Goal: Task Accomplishment & Management: Manage account settings

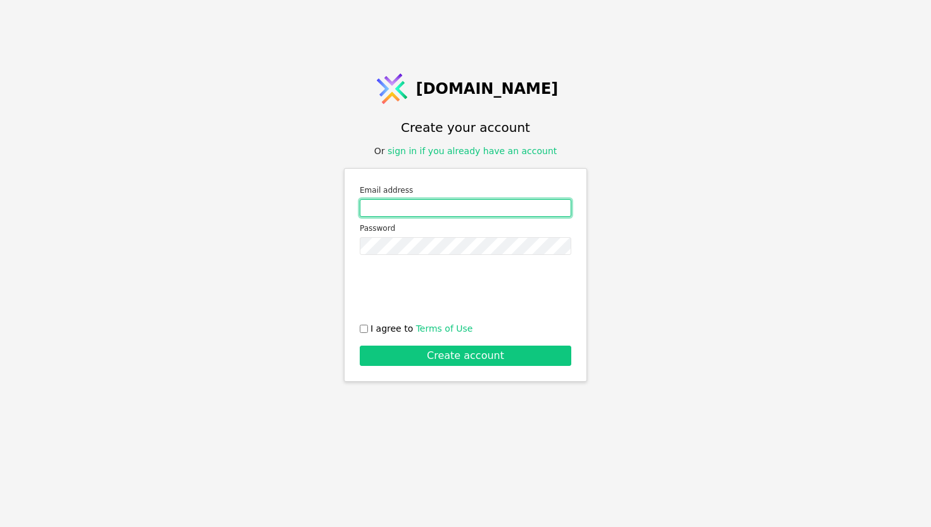
type input "[EMAIL_ADDRESS][DOMAIN_NAME]"
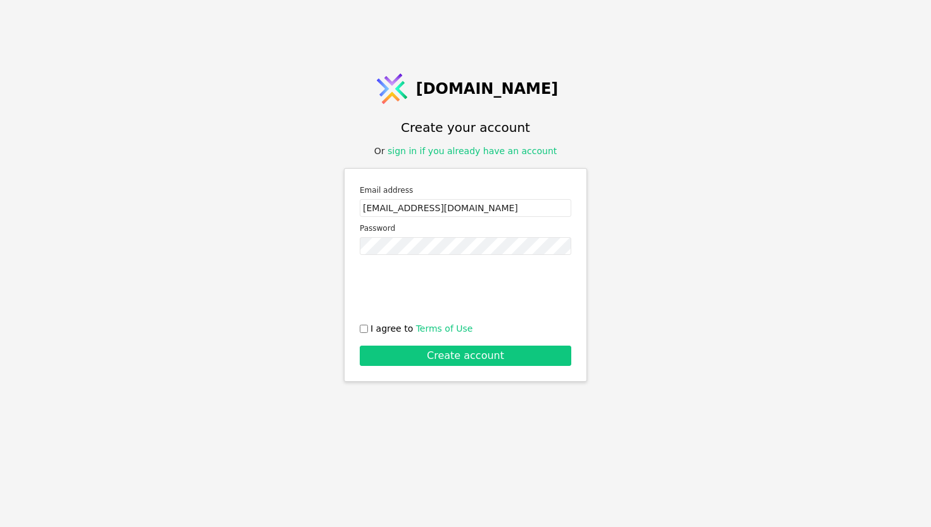
click at [369, 322] on label "I agree to Terms of Use" at bounding box center [466, 328] width 212 height 13
click at [368, 324] on input "I agree to Terms of Use" at bounding box center [364, 328] width 8 height 8
checkbox input "true"
click at [389, 354] on button "Create account" at bounding box center [466, 355] width 212 height 20
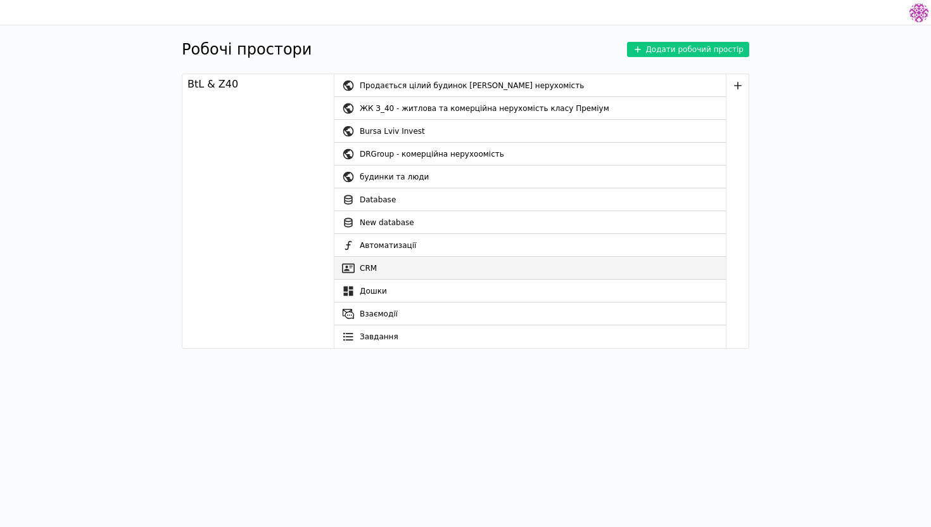
click at [395, 264] on link "CRM" at bounding box center [531, 268] width 392 height 23
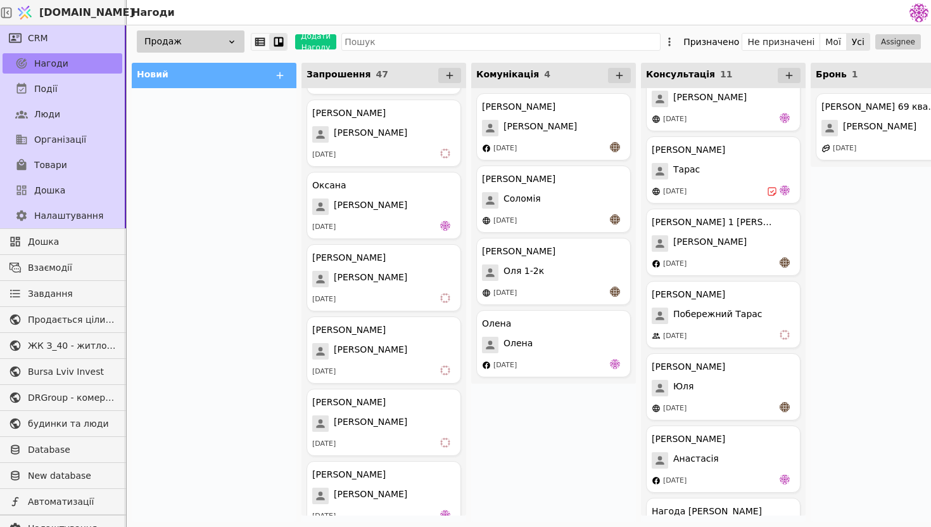
scroll to position [123, 0]
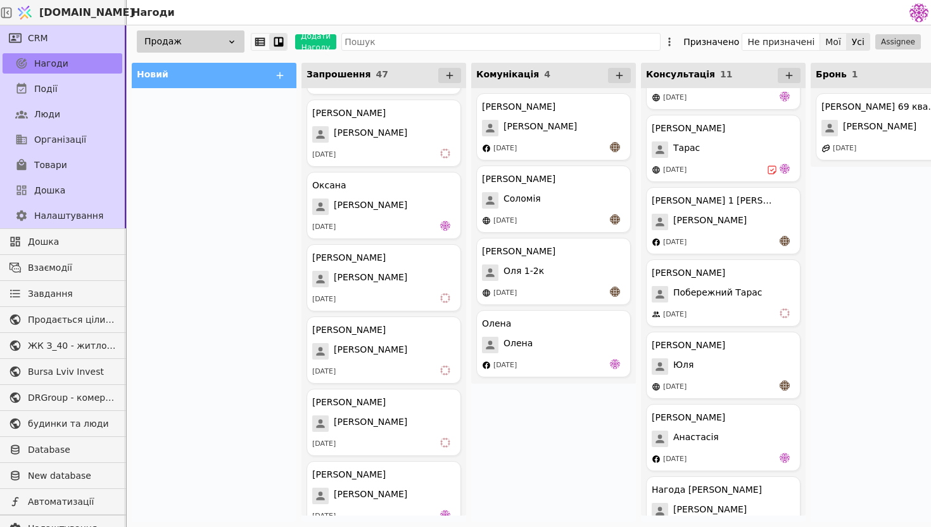
click at [836, 44] on button "Мої" at bounding box center [834, 42] width 27 height 18
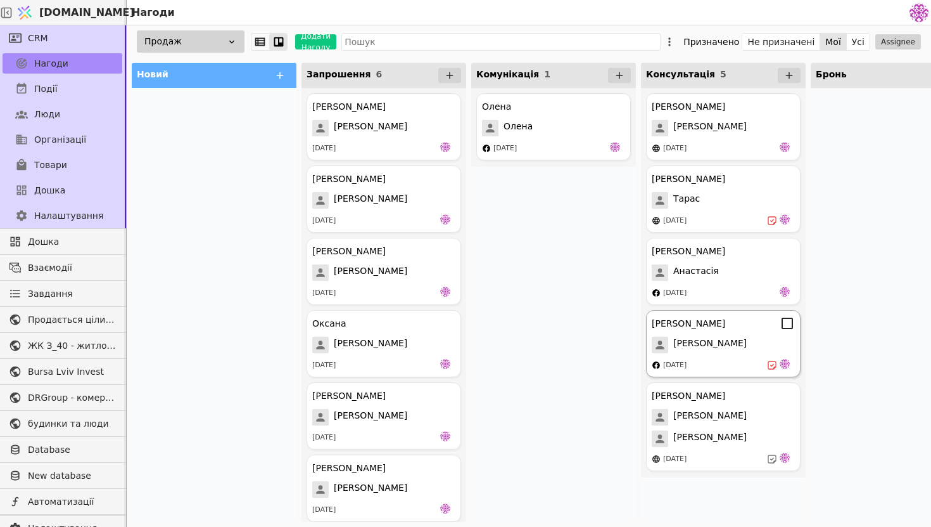
click at [738, 349] on div "[PERSON_NAME]" at bounding box center [723, 344] width 143 height 16
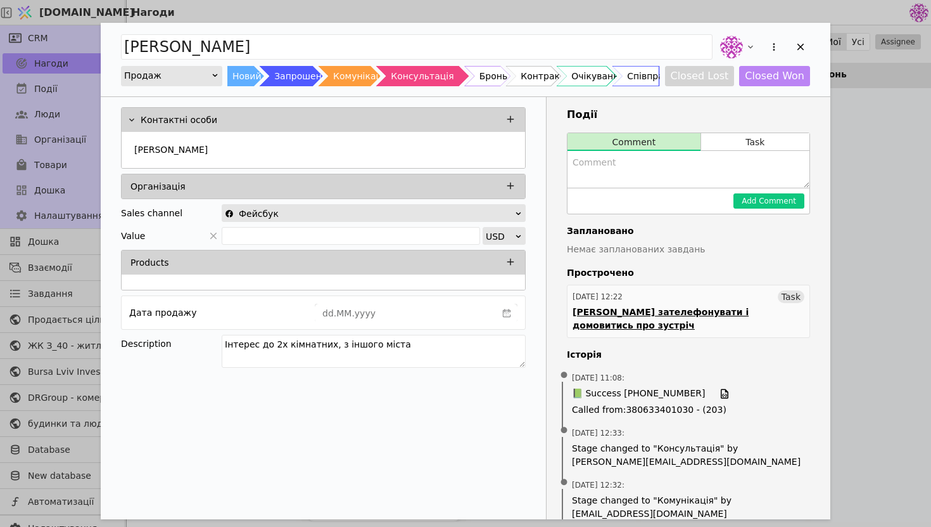
click at [681, 312] on div "[PERSON_NAME] зателефонувати і домовитись про зустріч" at bounding box center [689, 318] width 232 height 27
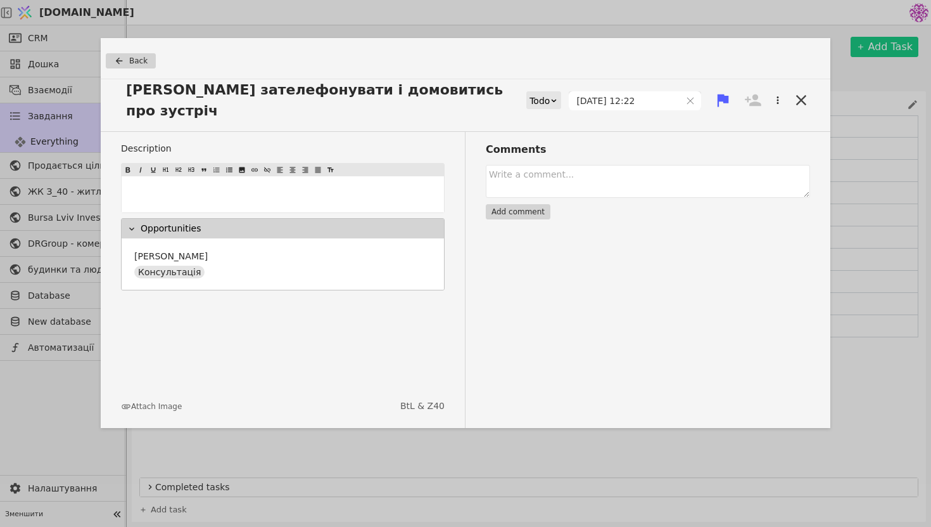
click at [722, 94] on icon at bounding box center [723, 100] width 11 height 13
click at [548, 92] on div "Todo" at bounding box center [540, 101] width 20 height 18
click at [554, 162] on div "Done" at bounding box center [558, 165] width 53 height 19
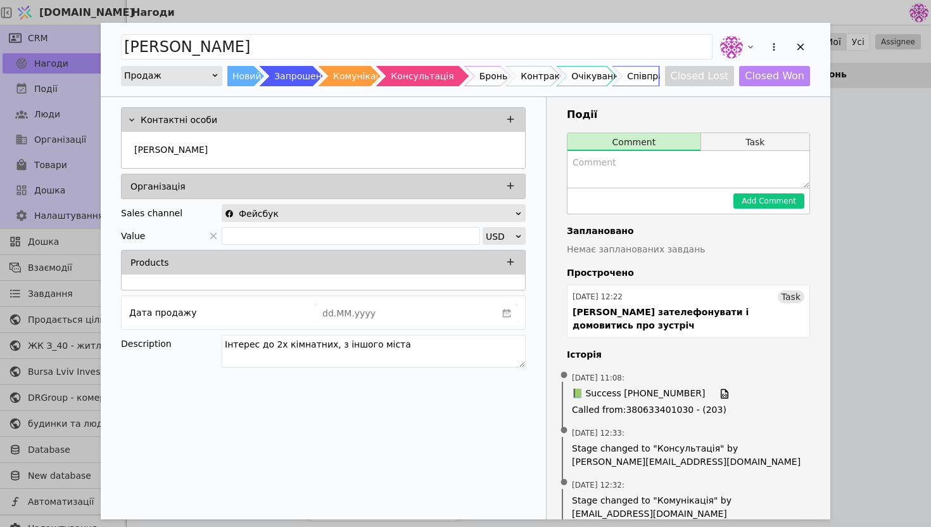
click at [770, 139] on button "Task" at bounding box center [755, 142] width 108 height 18
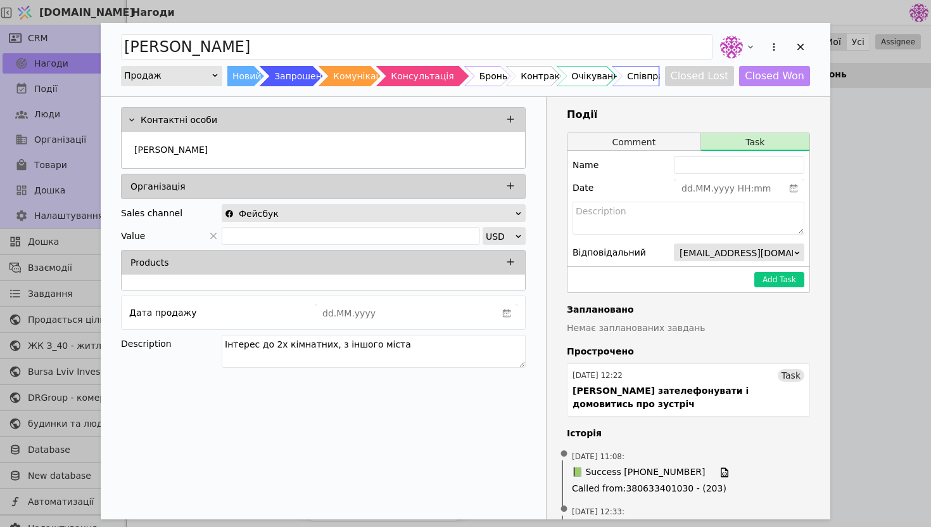
click at [663, 140] on button "Comment" at bounding box center [634, 142] width 133 height 18
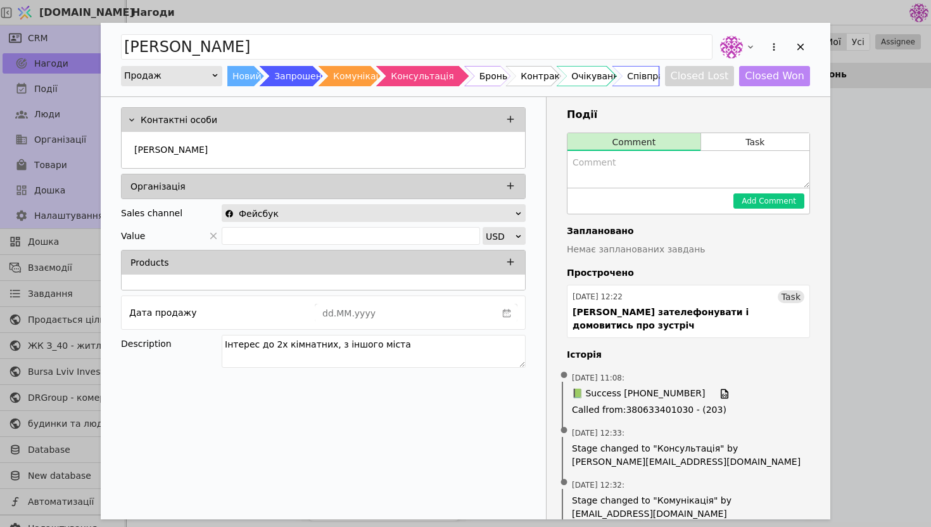
click at [667, 176] on textarea "Add Opportunity" at bounding box center [689, 169] width 242 height 37
type textarea "д"
type textarea "х"
click at [678, 165] on textarea "приємна онлайн консульація обговорюємо деталі" at bounding box center [689, 169] width 242 height 37
click at [795, 167] on textarea "приємна онлайн консультація обговорюємо деталі" at bounding box center [689, 169] width 242 height 37
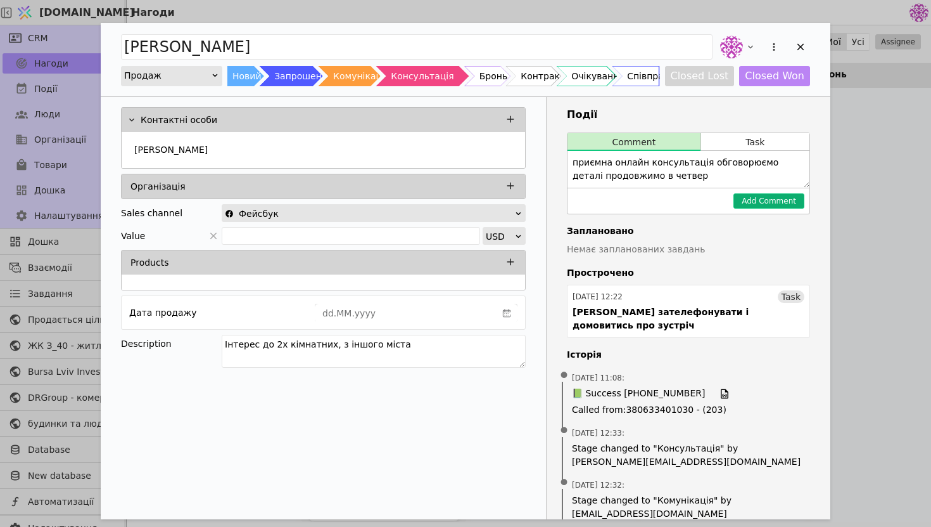
type textarea "приємна онлайн консультація обговорюємо деталі продовжимо в четвер"
click at [776, 196] on button "Add Comment" at bounding box center [769, 200] width 71 height 15
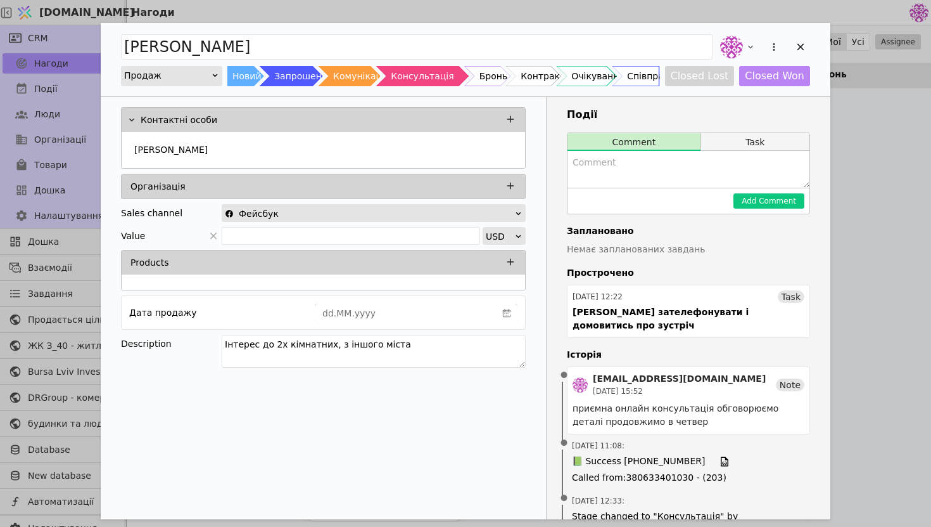
click at [754, 142] on button "Task" at bounding box center [755, 142] width 108 height 18
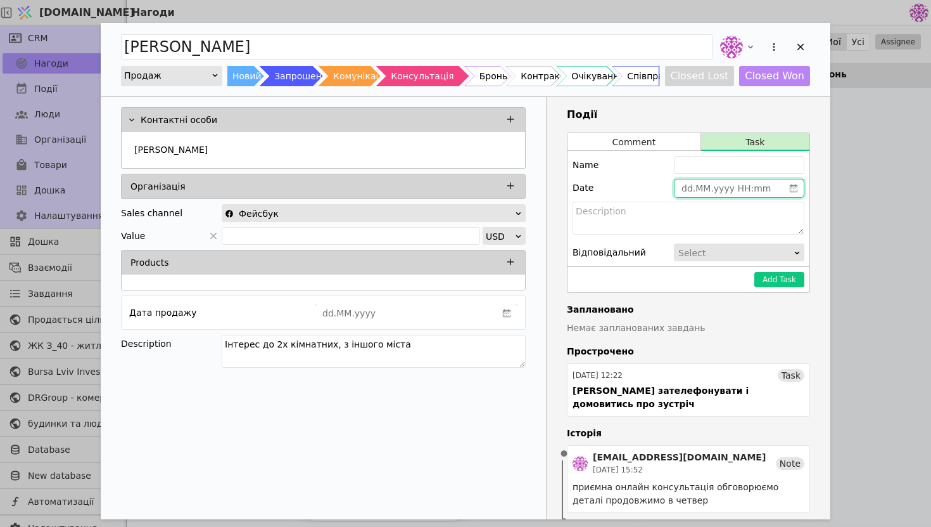
type input "dd.MM.yyyy HH:mm"
click at [717, 189] on input "dd.MM.yyyy HH:mm" at bounding box center [729, 188] width 109 height 18
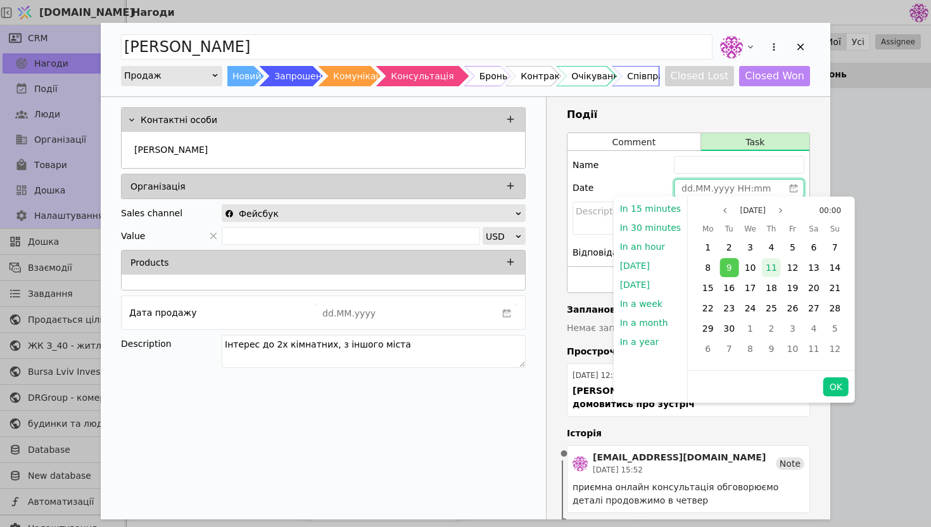
click at [762, 271] on div "11" at bounding box center [771, 267] width 19 height 19
click at [824, 390] on button "OK" at bounding box center [836, 386] width 25 height 19
type input "[DATE] 00:00"
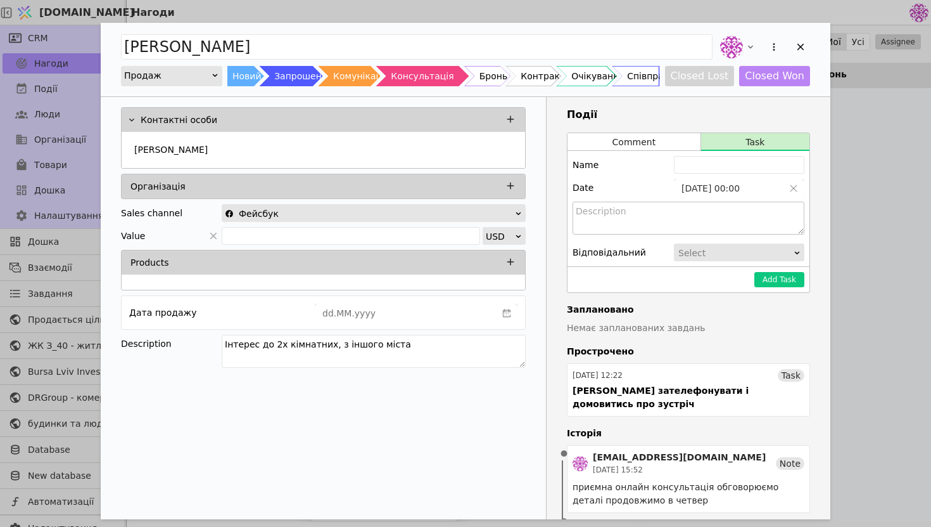
click at [660, 218] on textarea "Add Opportunity" at bounding box center [689, 217] width 232 height 33
click at [734, 162] on input "Add Opportunity" at bounding box center [739, 165] width 131 height 18
type input "[PERSON_NAME] набрати"
click at [774, 280] on button "Add Task" at bounding box center [780, 279] width 50 height 15
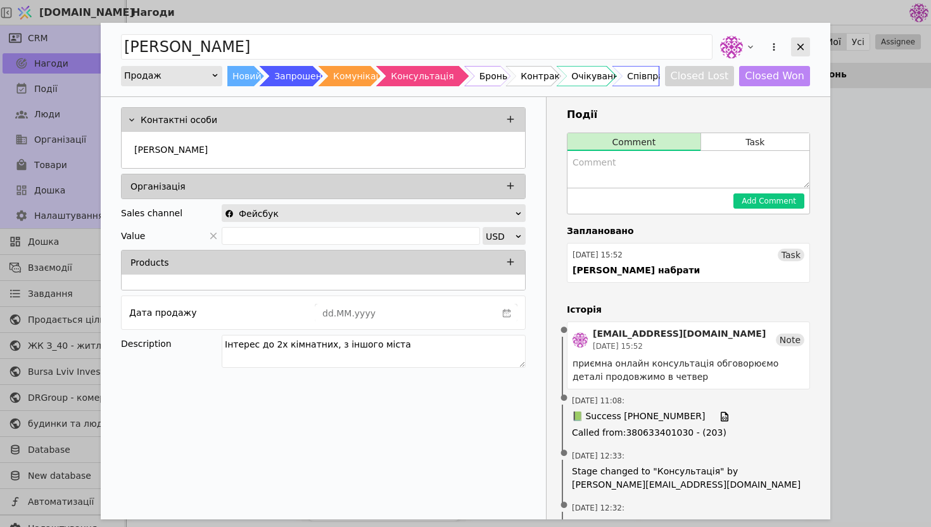
click at [798, 45] on icon "Add Opportunity" at bounding box center [800, 46] width 11 height 11
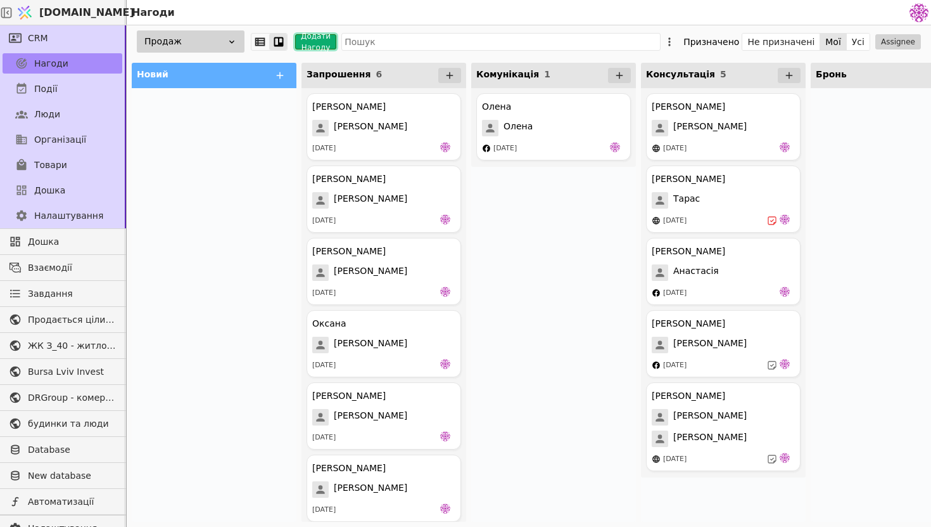
click at [316, 42] on button "Додати Нагоду" at bounding box center [315, 41] width 41 height 15
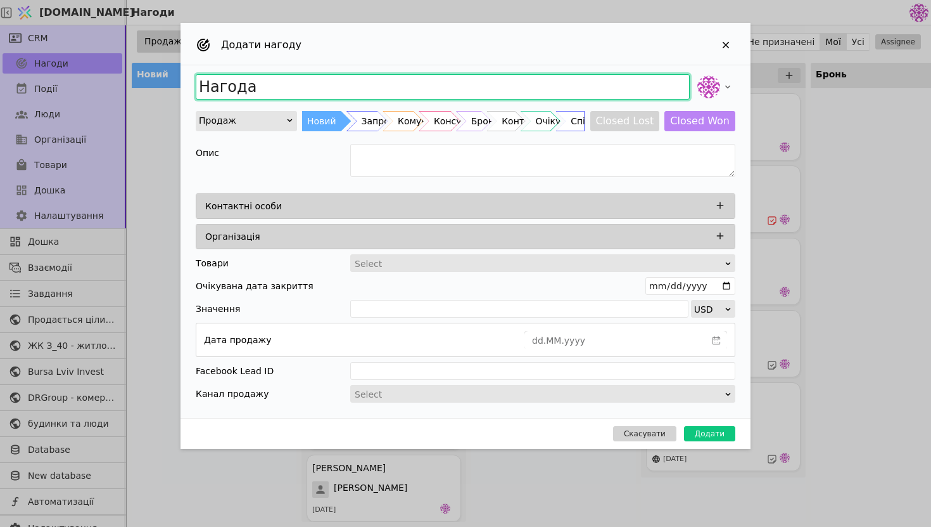
drag, startPoint x: 283, startPoint y: 82, endPoint x: 155, endPoint y: 87, distance: 128.1
click at [155, 87] on div "Додати нагоду Нагода Продаж Новий Запрошення Комунікація Консультація Бронь Кон…" at bounding box center [465, 263] width 931 height 527
type input "[PERSON_NAME]"
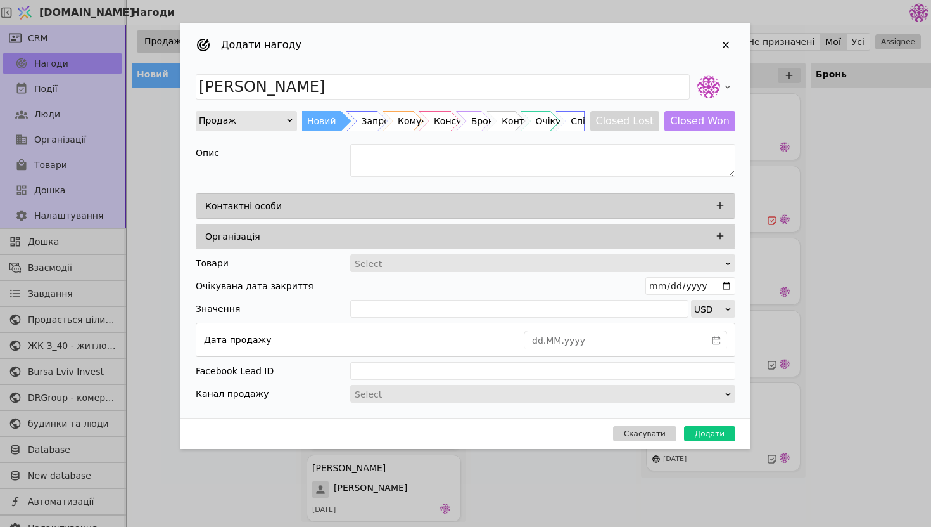
click at [411, 210] on div "Контактні особи" at bounding box center [469, 206] width 528 height 18
click at [497, 210] on div "Контактні особи" at bounding box center [469, 206] width 528 height 18
click at [717, 203] on icon "Add Opportunity" at bounding box center [720, 205] width 11 height 11
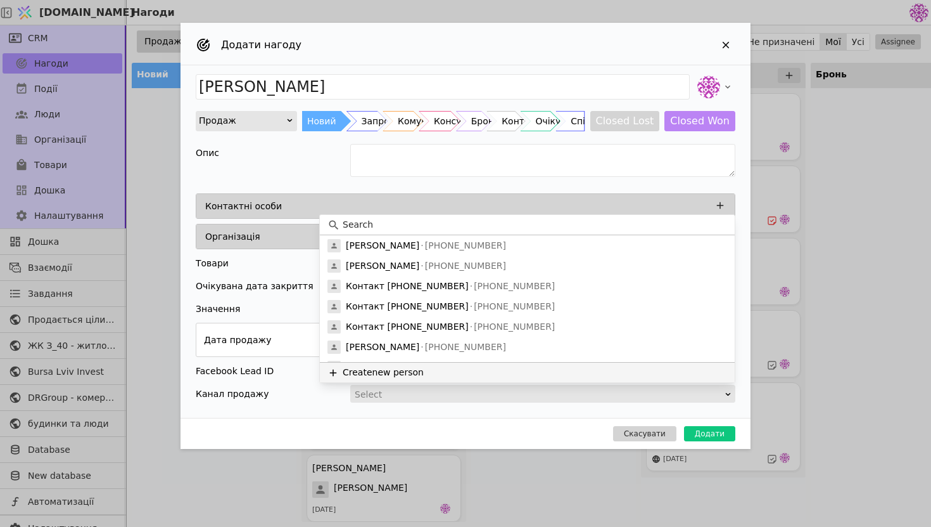
click at [363, 374] on button "Create new person" at bounding box center [527, 372] width 415 height 20
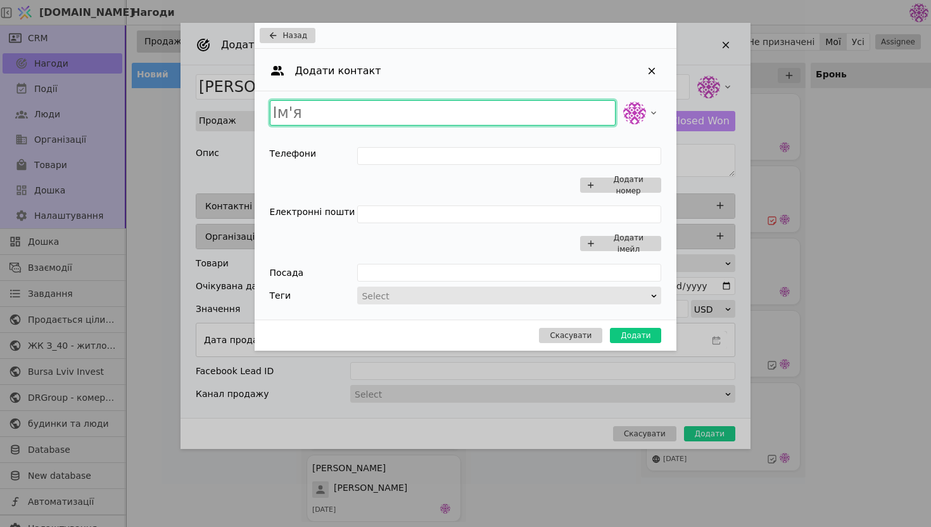
click at [412, 112] on input "Add Opportunity" at bounding box center [443, 112] width 347 height 25
type input "П"
type input "[PERSON_NAME]"
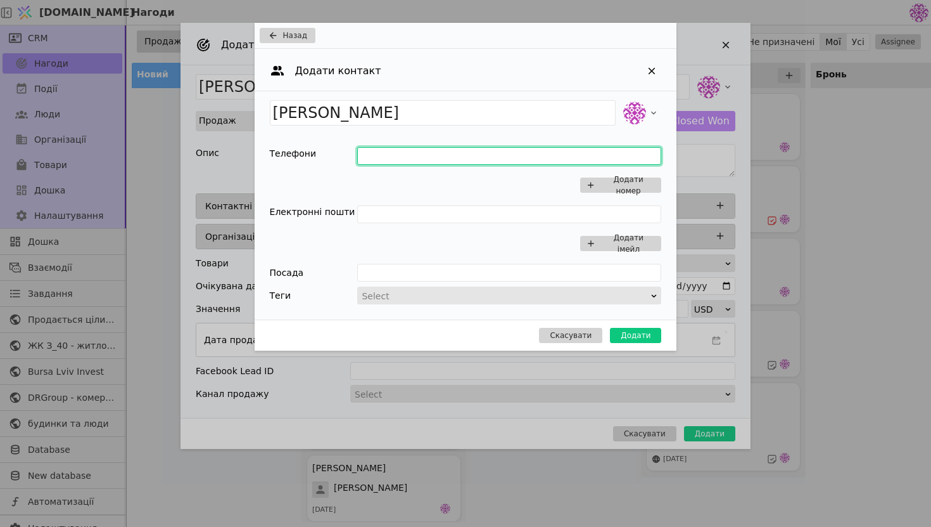
click at [416, 151] on input "Add Opportunity" at bounding box center [509, 156] width 304 height 18
type input "0992051537"
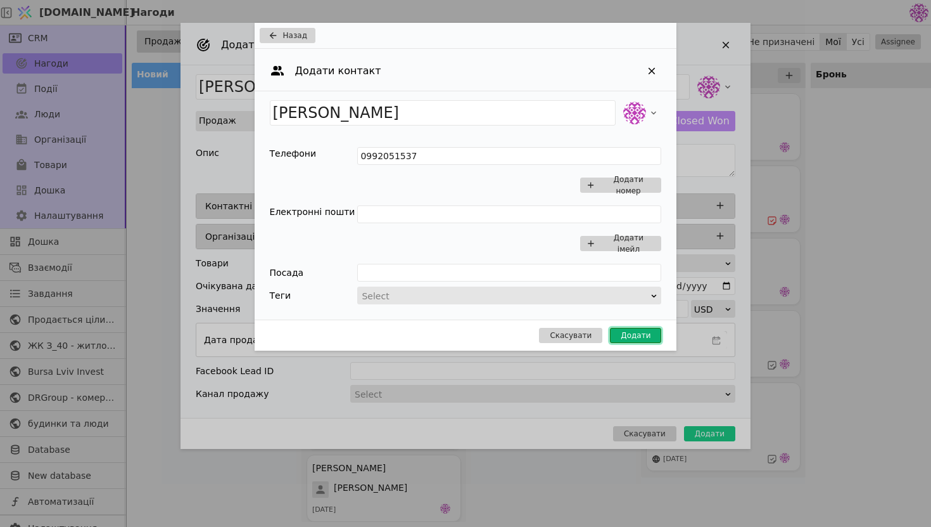
click at [637, 336] on button "Додати" at bounding box center [635, 335] width 51 height 15
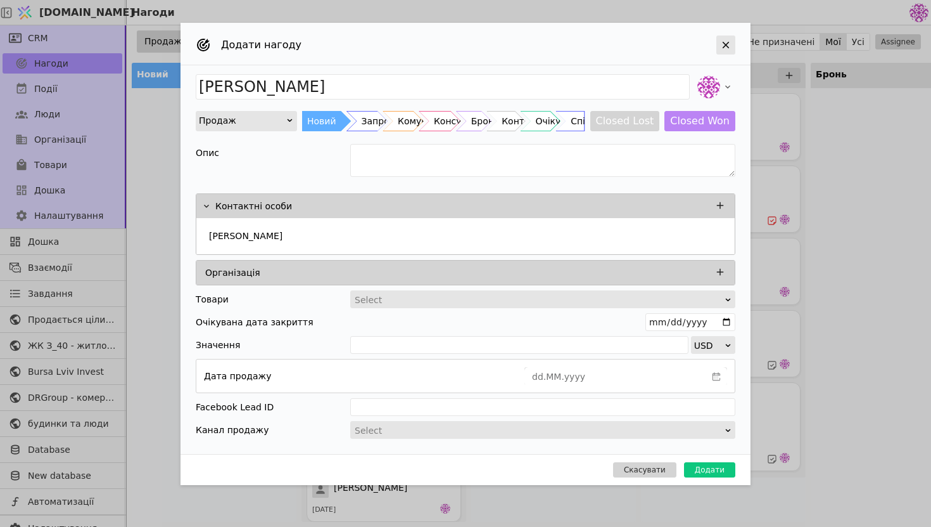
click at [732, 38] on div "Add Opportunity" at bounding box center [726, 44] width 19 height 19
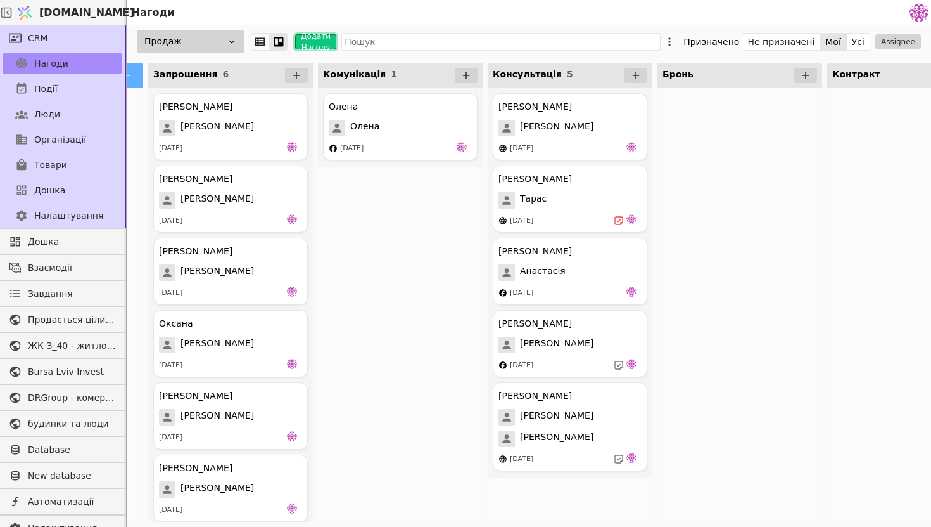
scroll to position [0, 192]
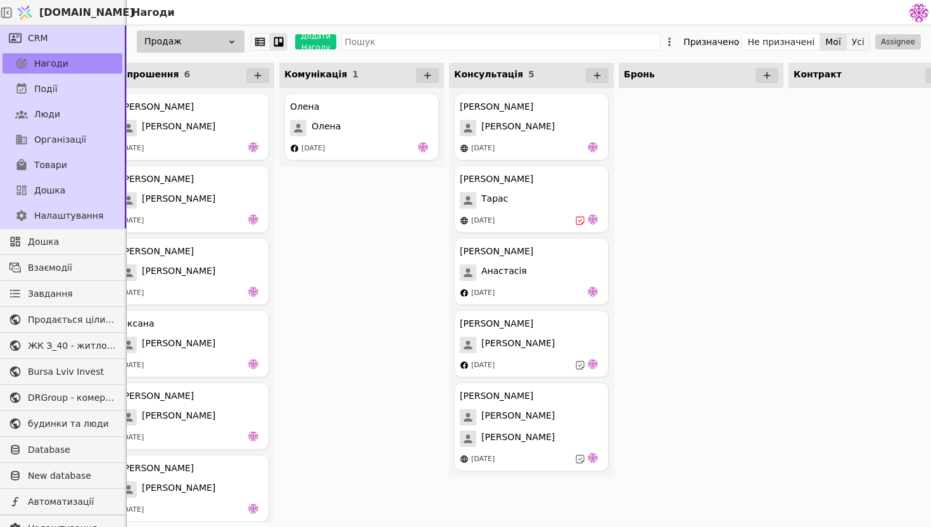
click at [853, 40] on button "Усі" at bounding box center [858, 42] width 23 height 18
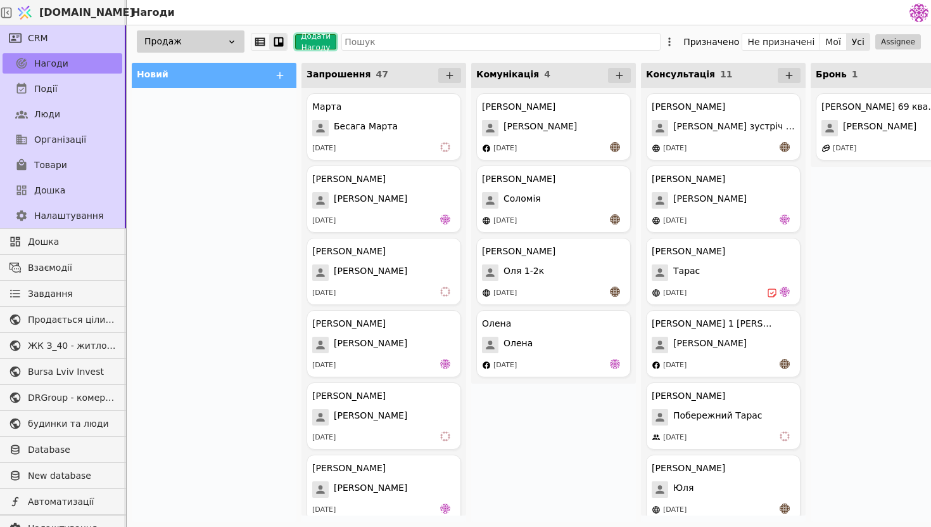
click at [300, 39] on button "Додати Нагоду" at bounding box center [315, 41] width 41 height 15
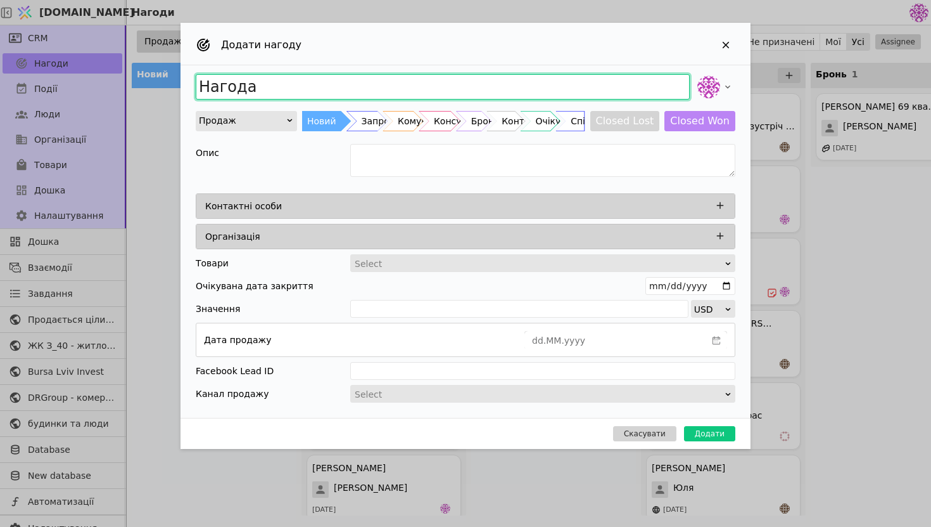
drag, startPoint x: 375, startPoint y: 91, endPoint x: 178, endPoint y: 82, distance: 197.2
click at [178, 82] on div "Додати нагоду Нагода Продаж Новий Запрошення Комунікація Консультація Бронь Кон…" at bounding box center [465, 263] width 931 height 527
type input "[PERSON_NAME]"
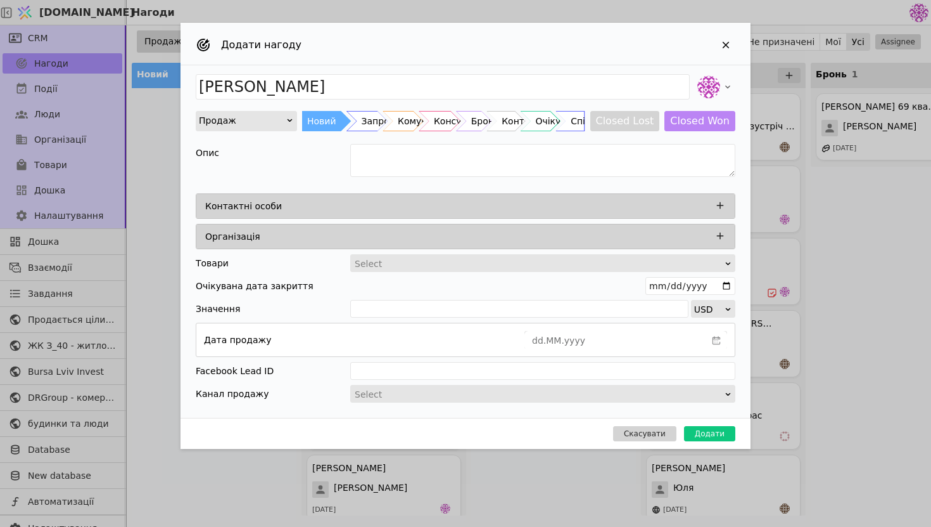
click at [373, 203] on div "Контактні особи" at bounding box center [469, 206] width 528 height 18
click at [726, 207] on button "Add Opportunity" at bounding box center [720, 205] width 16 height 16
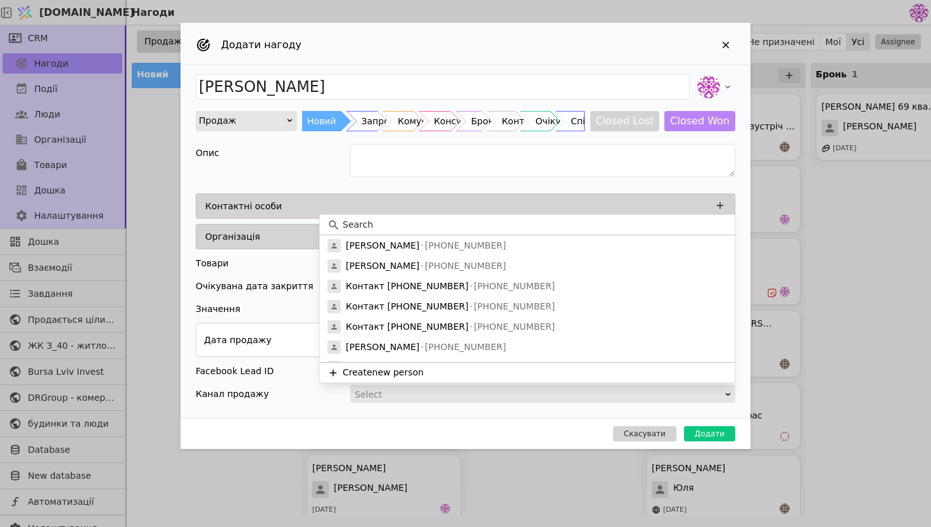
click at [459, 224] on input at bounding box center [535, 224] width 385 height 13
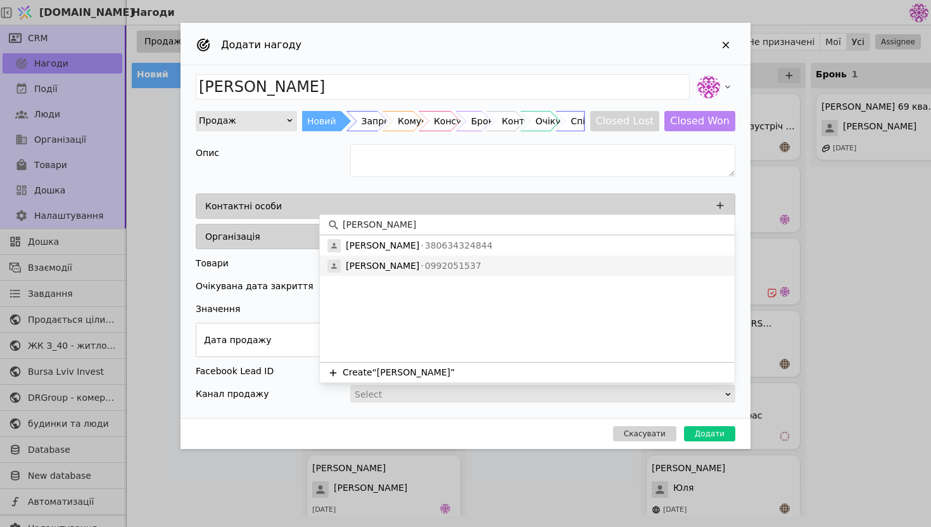
type input "[PERSON_NAME]"
click at [456, 262] on div "[PERSON_NAME] 0992051537" at bounding box center [527, 265] width 415 height 20
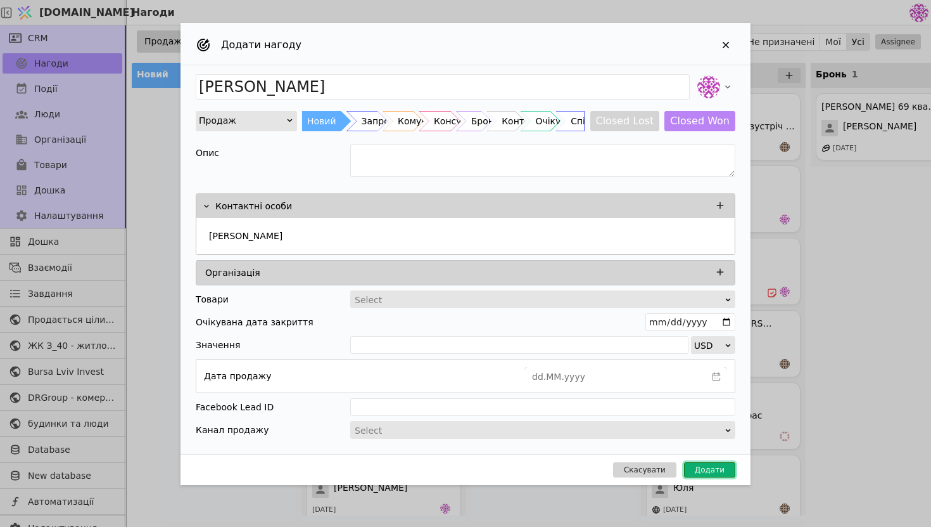
click at [699, 473] on button "Додати" at bounding box center [709, 469] width 51 height 15
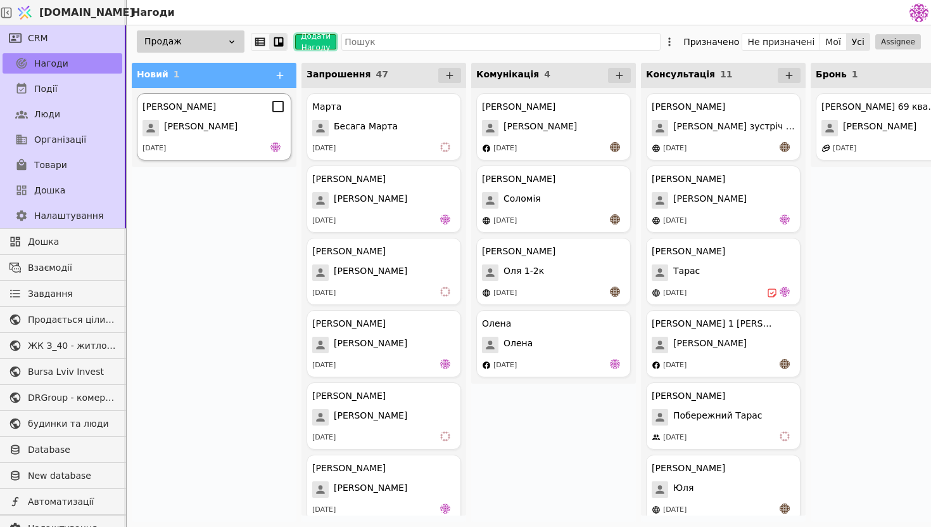
click at [217, 120] on div "[PERSON_NAME]" at bounding box center [214, 128] width 143 height 16
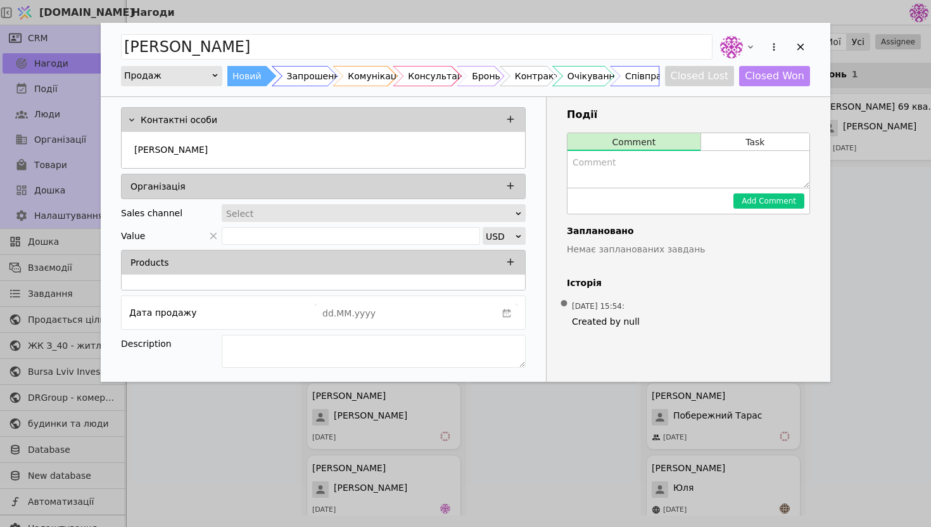
click at [634, 166] on textarea "Add Opportunity" at bounding box center [689, 169] width 242 height 37
type textarea "Провели консультацію в понеділок обговоримо бронювання"
click at [776, 205] on button "Add Comment" at bounding box center [769, 200] width 71 height 15
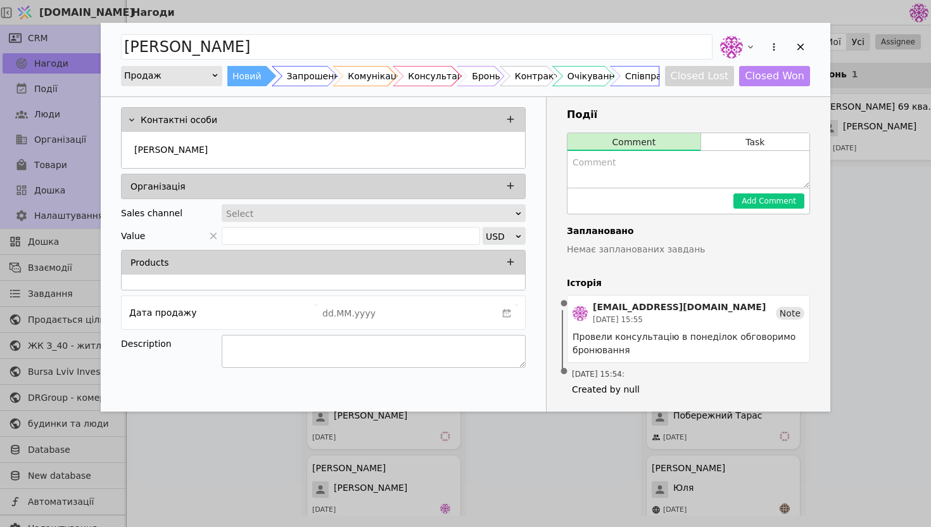
click at [388, 349] on textarea "Add Opportunity" at bounding box center [374, 351] width 304 height 33
type textarea "інтерес 1 кімнатної для оренди"
click at [481, 383] on div "Контактні особи [PERSON_NAME] Sales channel Select Value USD Products Дата прод…" at bounding box center [324, 254] width 446 height 314
click at [758, 137] on button "Task" at bounding box center [755, 142] width 108 height 18
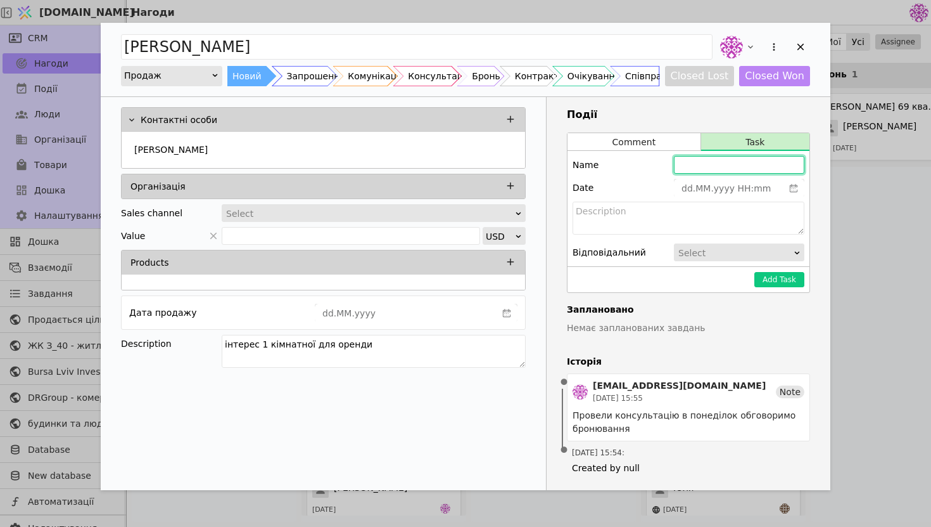
click at [723, 161] on input "Add Opportunity" at bounding box center [739, 165] width 131 height 18
type input "dd.MM.yyyy HH:mm"
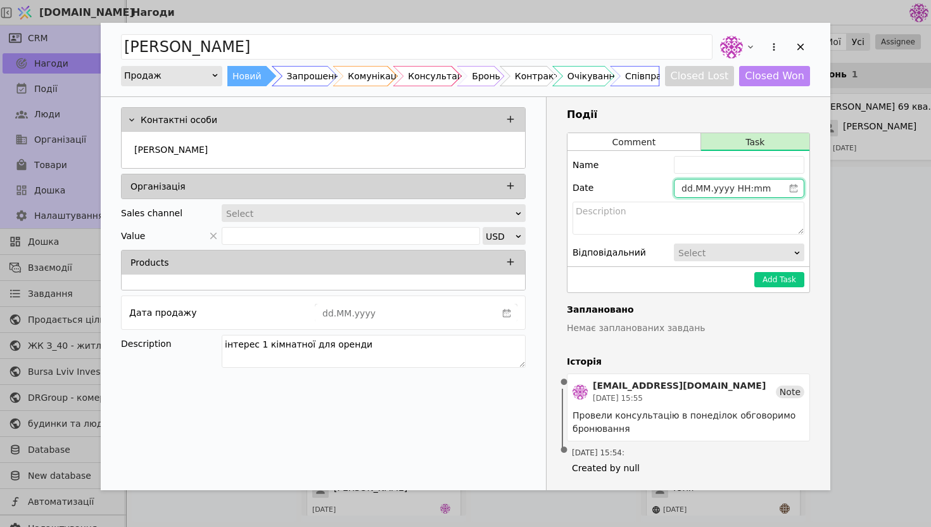
click at [712, 191] on input "dd.MM.yyyy HH:mm" at bounding box center [729, 188] width 109 height 18
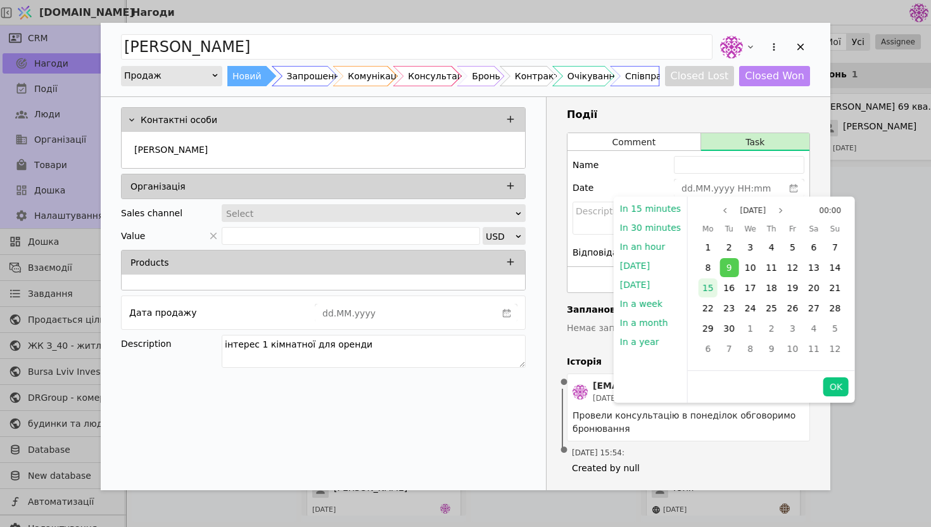
click at [703, 290] on span "15" at bounding box center [708, 288] width 11 height 10
click at [836, 386] on button "OK" at bounding box center [836, 386] width 25 height 19
type input "[DATE] 00:00"
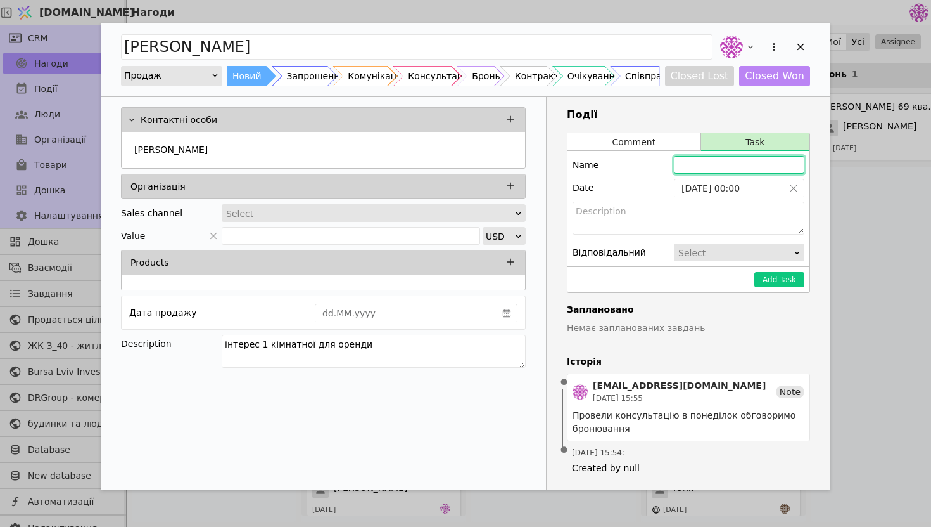
click at [722, 166] on input "Add Opportunity" at bounding box center [739, 165] width 131 height 18
click at [746, 165] on input "[PERSON_NAME] зателефонувати аби обговорит планування" at bounding box center [739, 165] width 131 height 18
type input "[PERSON_NAME] зателефонувати аби обговорити планування"
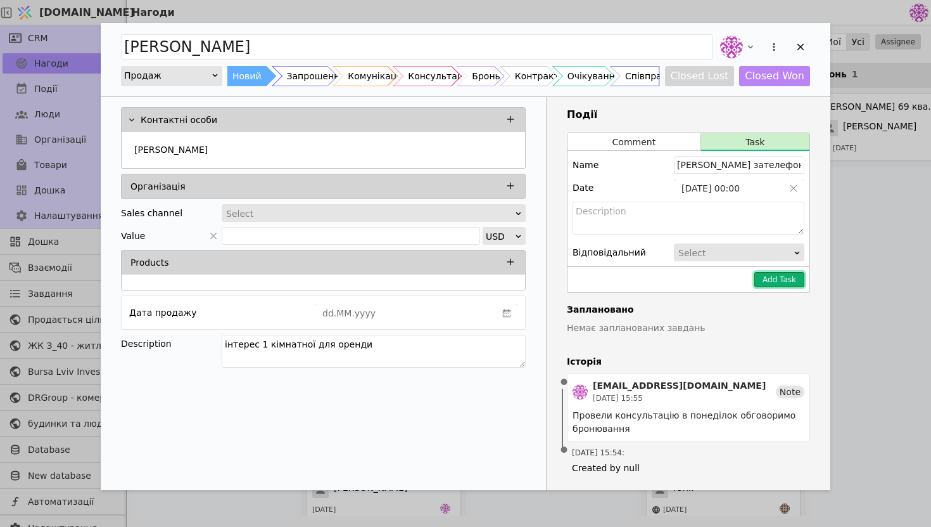
click at [762, 277] on button "Add Task" at bounding box center [780, 279] width 50 height 15
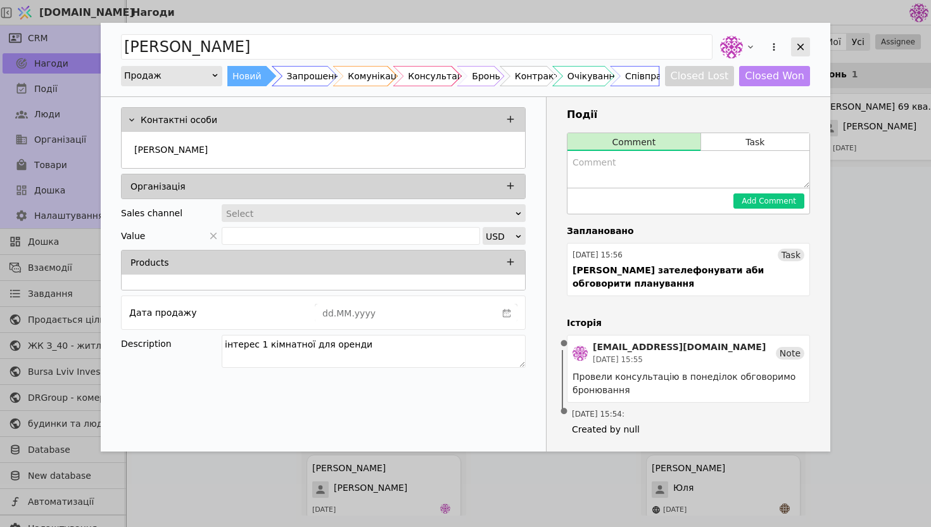
click at [804, 44] on icon "Add Opportunity" at bounding box center [800, 46] width 11 height 11
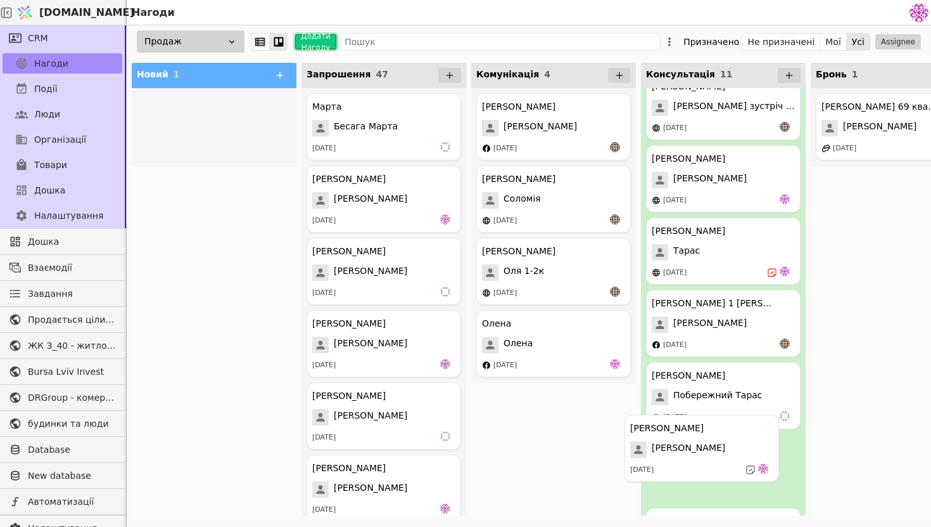
scroll to position [73, 0]
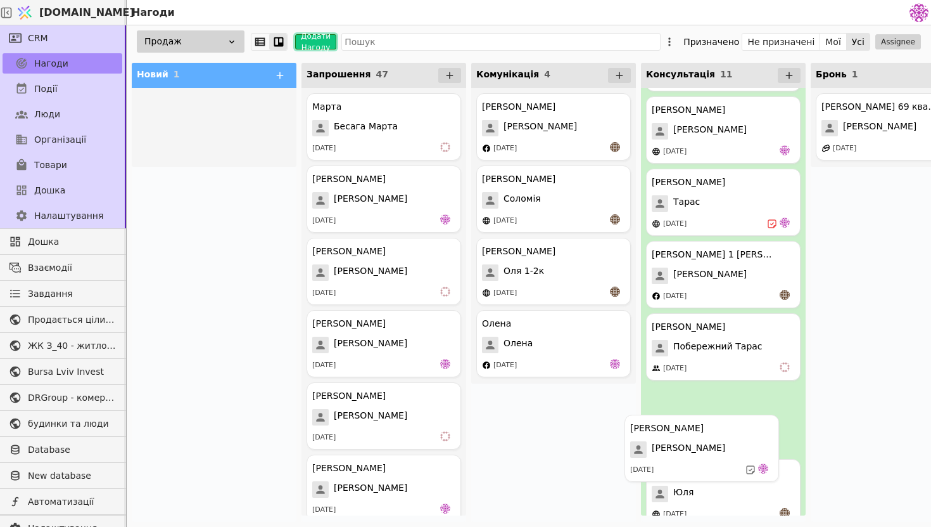
drag, startPoint x: 203, startPoint y: 116, endPoint x: 694, endPoint y: 439, distance: 588.3
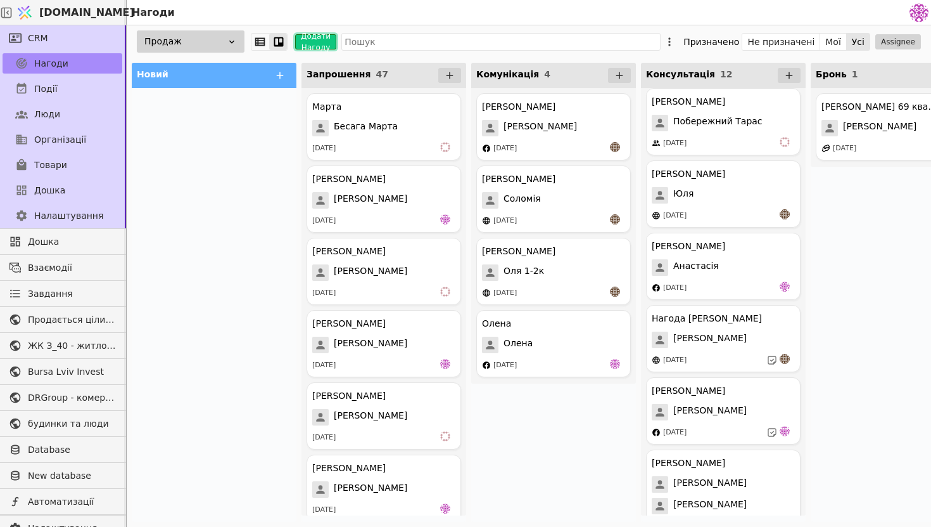
scroll to position [304, 0]
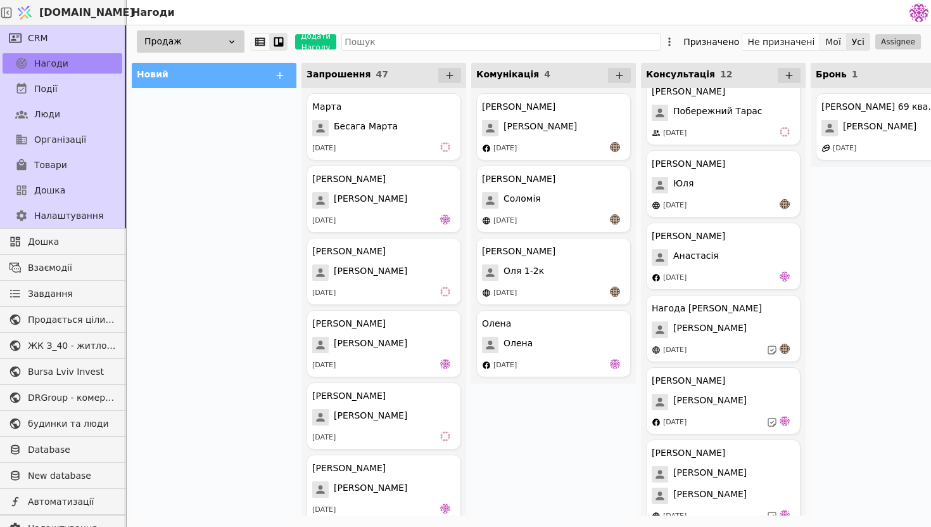
click at [842, 37] on button "Мої" at bounding box center [834, 42] width 27 height 18
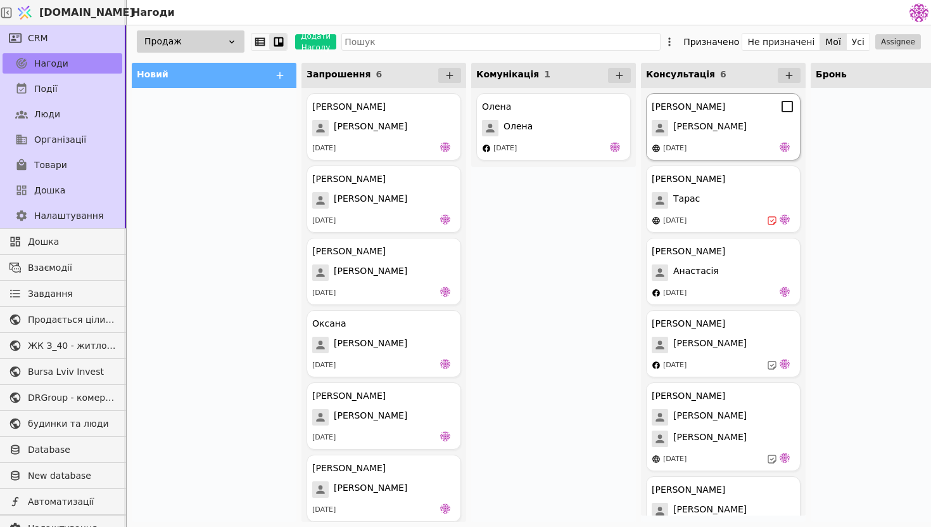
click at [758, 148] on div "[DATE]" at bounding box center [723, 148] width 143 height 13
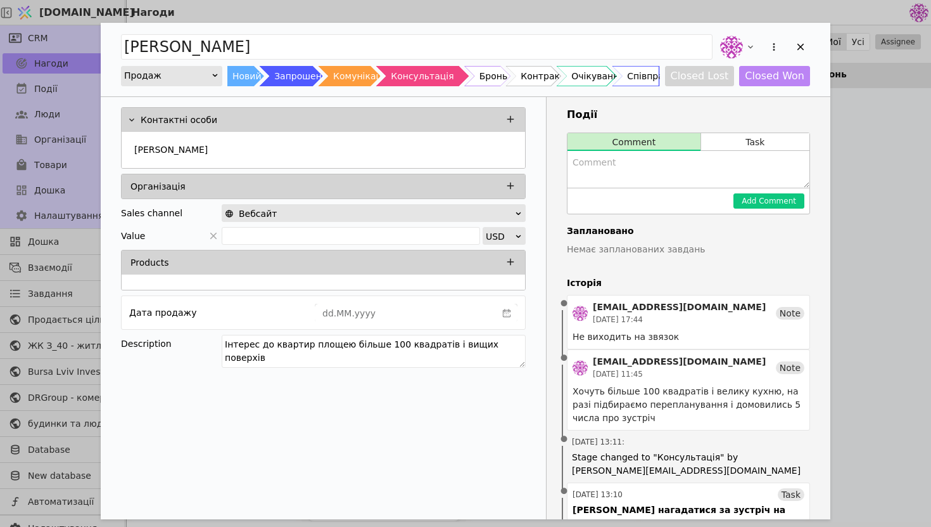
click at [712, 187] on textarea "Add Opportunity" at bounding box center [689, 169] width 242 height 37
type textarea "Не виходить на звязок"
click at [795, 205] on button "Add Comment" at bounding box center [769, 200] width 71 height 15
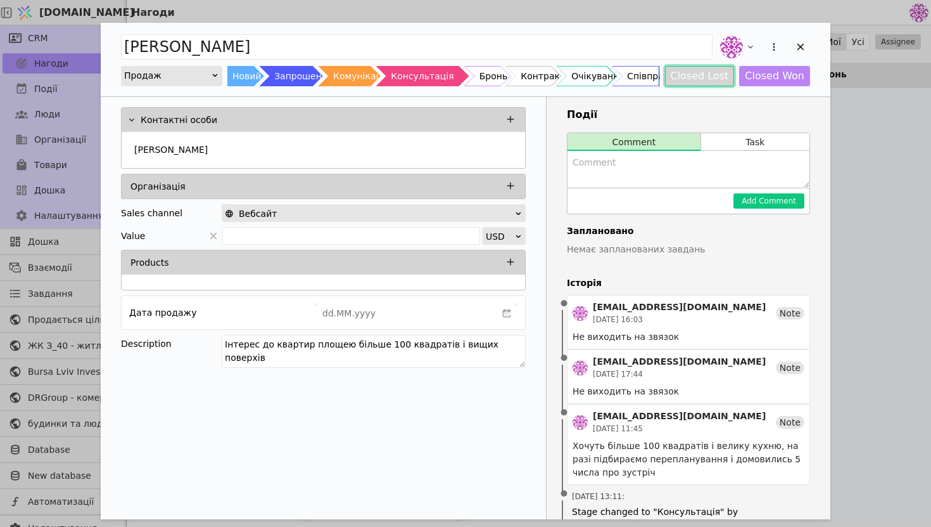
click at [724, 77] on button "Closed Lost" at bounding box center [700, 76] width 70 height 20
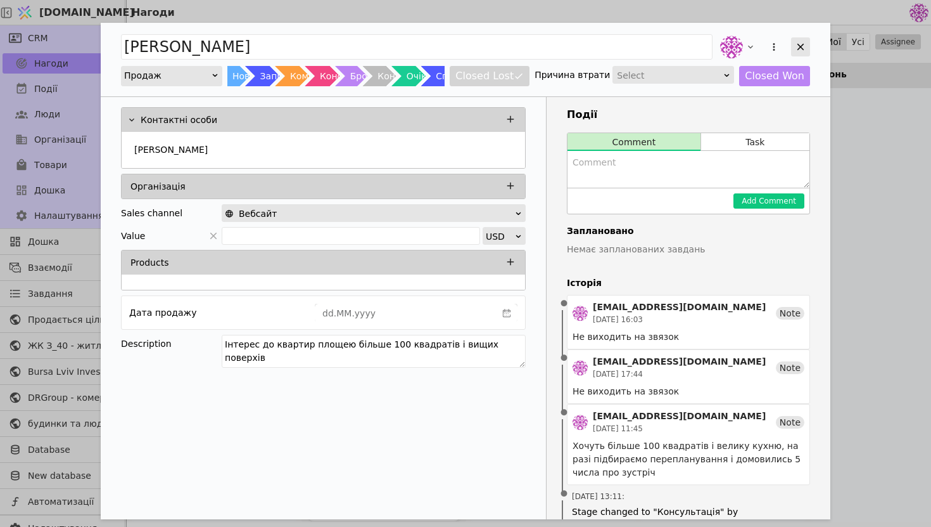
click at [805, 42] on icon "Add Opportunity" at bounding box center [800, 46] width 11 height 11
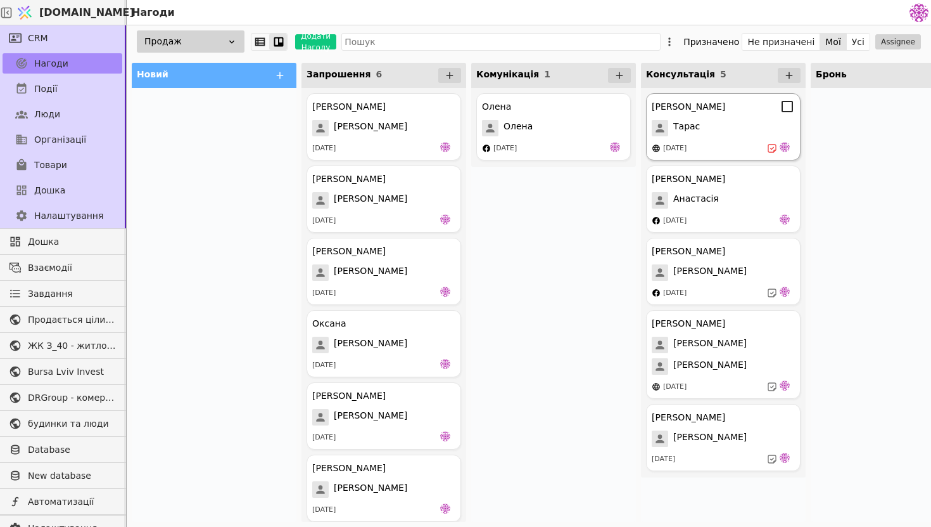
click at [720, 148] on div "[DATE]" at bounding box center [723, 148] width 143 height 13
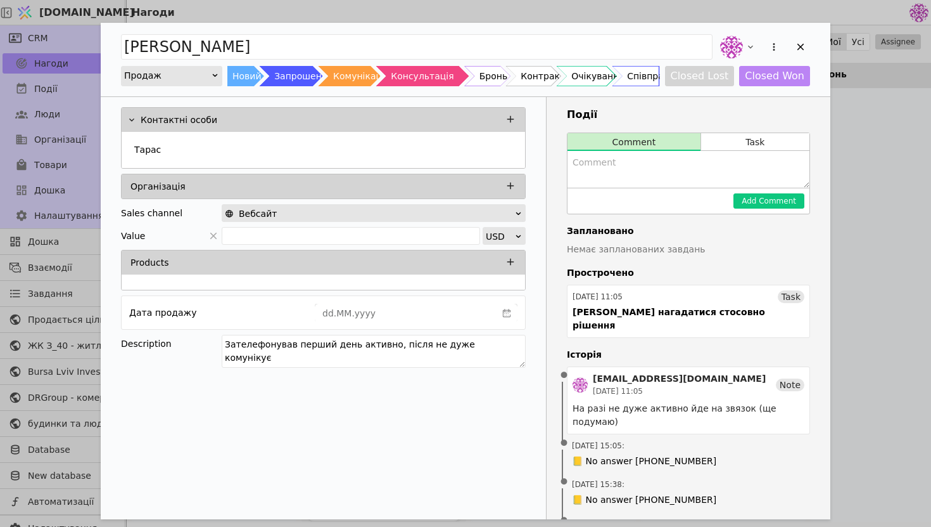
click at [679, 177] on textarea "Add Opportunity" at bounding box center [689, 169] width 242 height 37
click at [685, 296] on div "[DATE] 11:05 Task" at bounding box center [689, 296] width 232 height 13
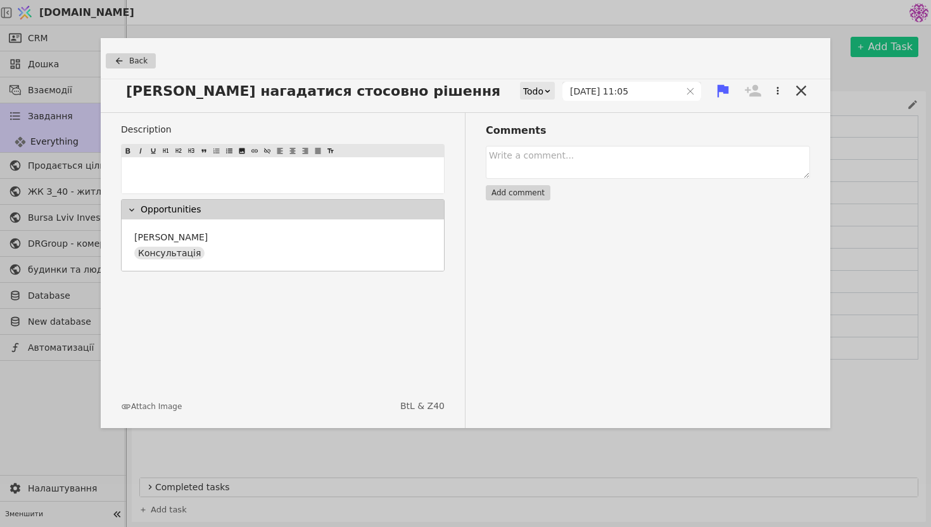
click at [544, 93] on div "Todo" at bounding box center [533, 91] width 20 height 18
click at [562, 169] on div "Done" at bounding box center [558, 165] width 53 height 19
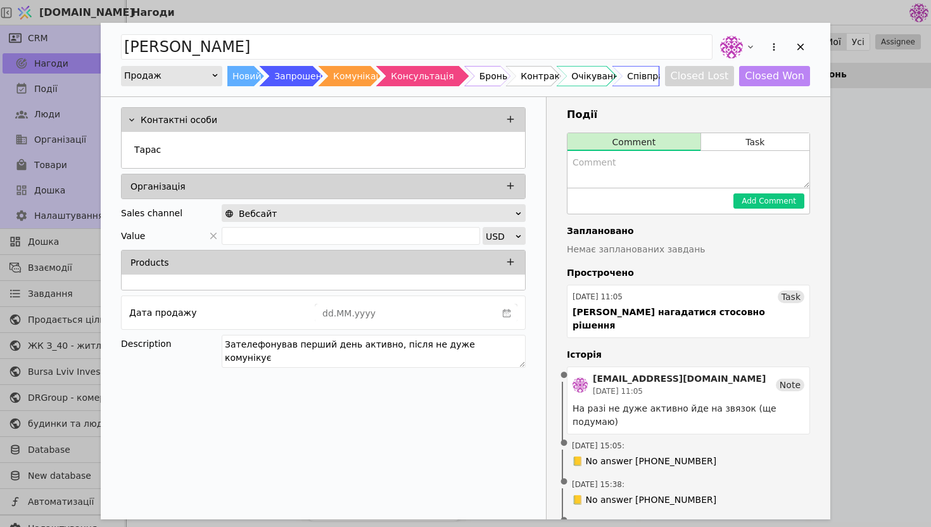
click at [688, 179] on textarea "Add Opportunity" at bounding box center [689, 169] width 242 height 37
type textarea "Не виходить на звязок"
click at [770, 193] on button "Add Comment" at bounding box center [769, 200] width 71 height 15
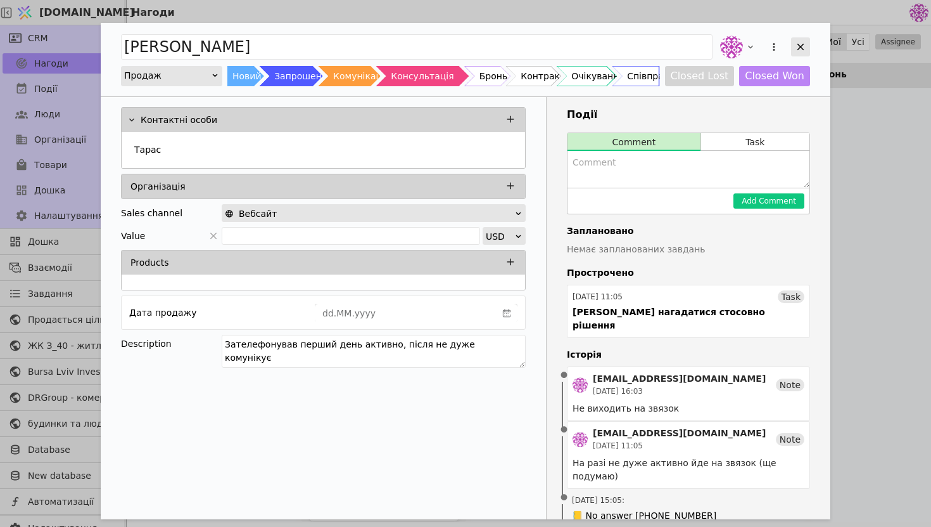
click at [807, 46] on div "Add Opportunity" at bounding box center [800, 46] width 19 height 19
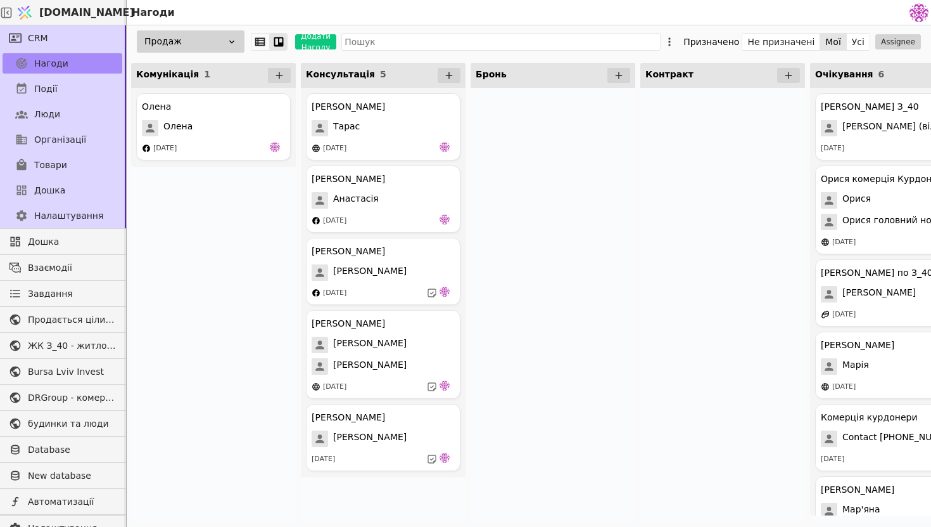
scroll to position [0, 367]
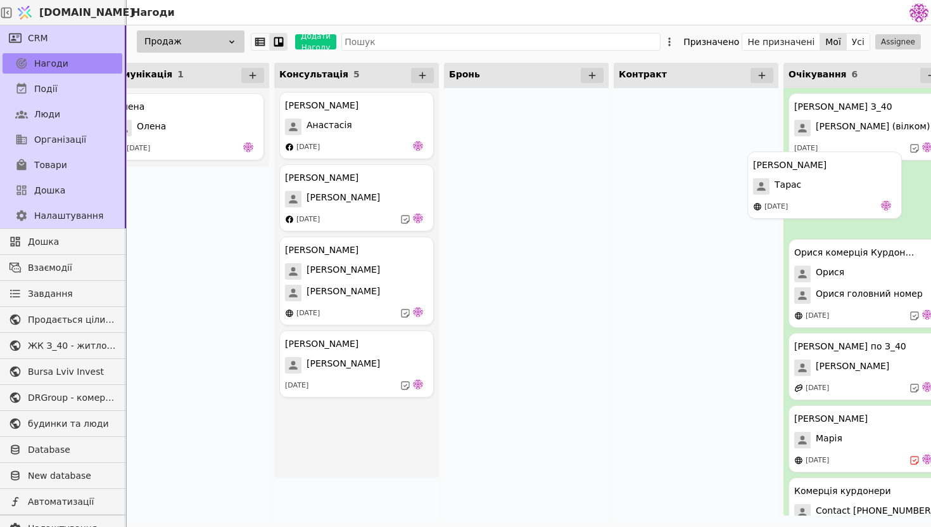
drag, startPoint x: 375, startPoint y: 131, endPoint x: 846, endPoint y: 189, distance: 474.4
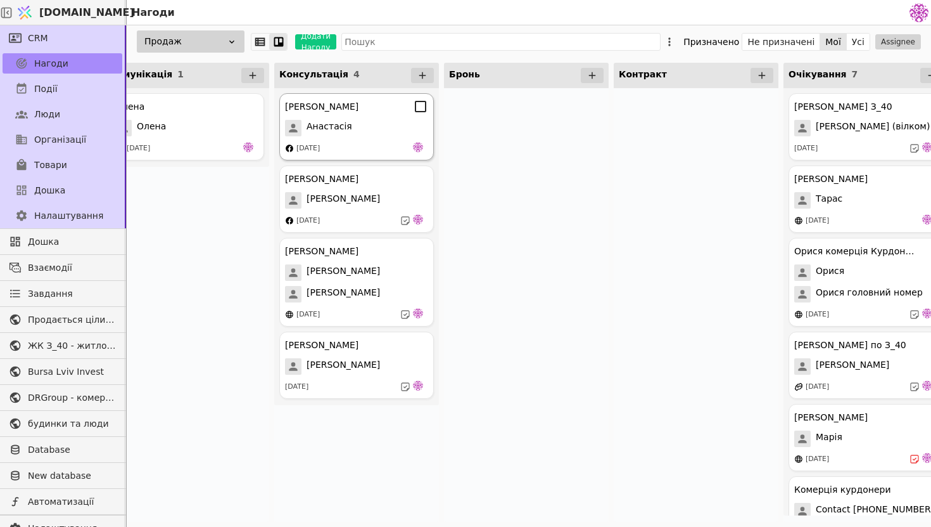
click at [373, 149] on div "[DATE]" at bounding box center [356, 148] width 143 height 13
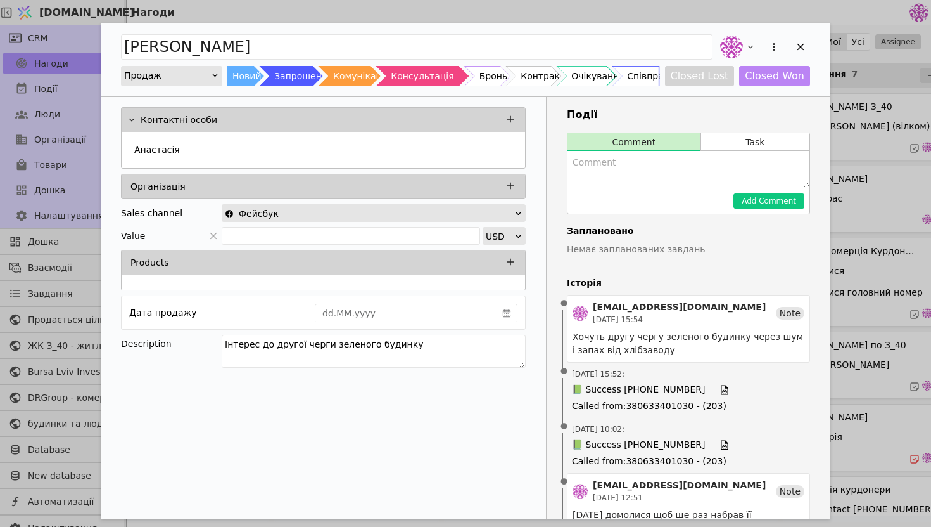
click at [812, 37] on div "[PERSON_NAME] Продаж Новий Запрошення Комунікація Консультація Бронь Контракт О…" at bounding box center [466, 59] width 730 height 73
click at [807, 38] on div "Add Opportunity" at bounding box center [800, 46] width 19 height 19
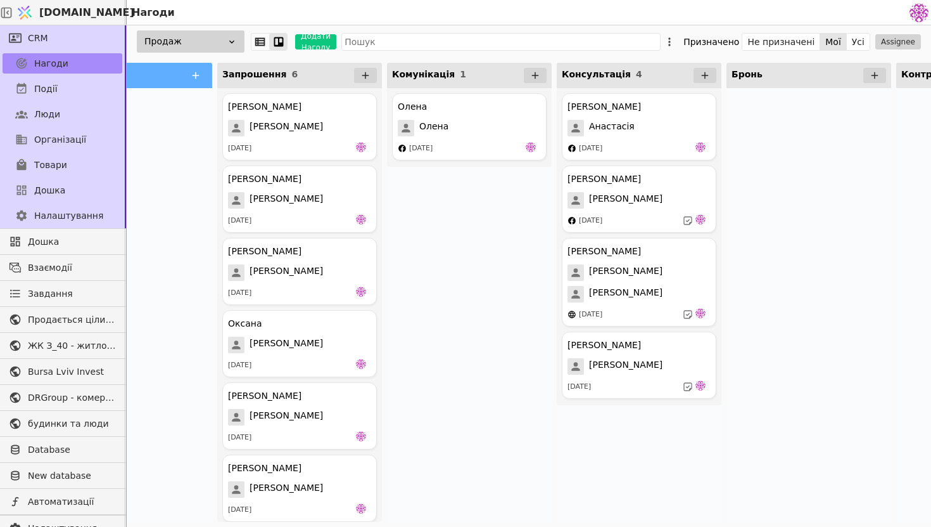
scroll to position [0, 86]
click at [485, 131] on div "Олена" at bounding box center [467, 128] width 143 height 16
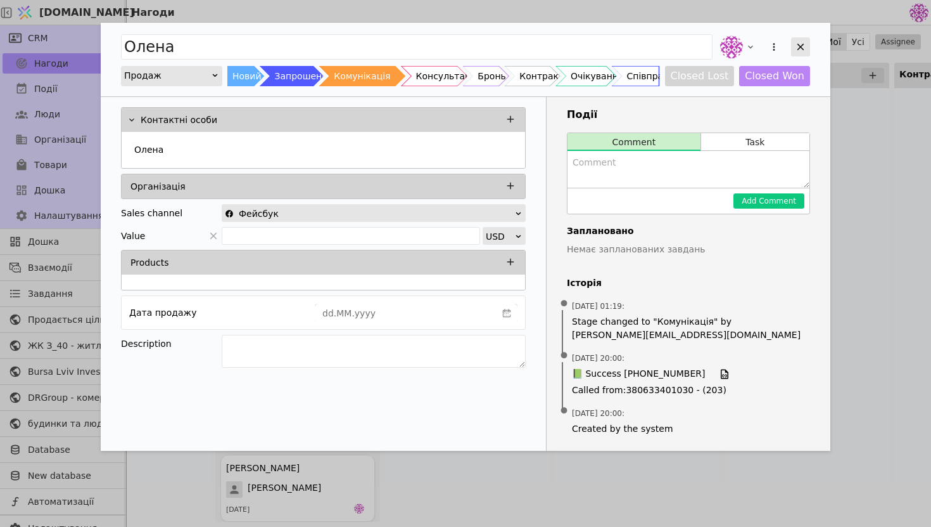
click at [800, 47] on icon "Add Opportunity" at bounding box center [801, 47] width 7 height 7
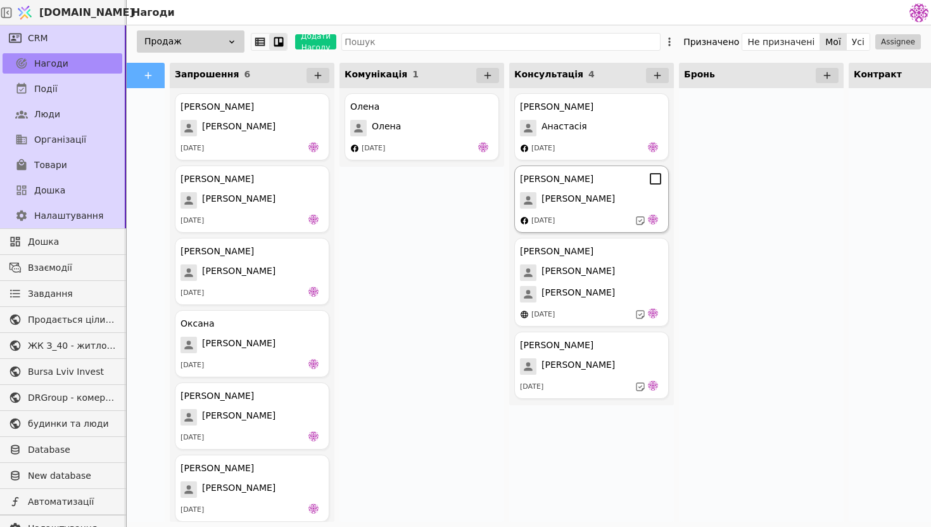
scroll to position [0, 134]
click at [569, 364] on div "[PERSON_NAME]" at bounding box center [589, 366] width 143 height 16
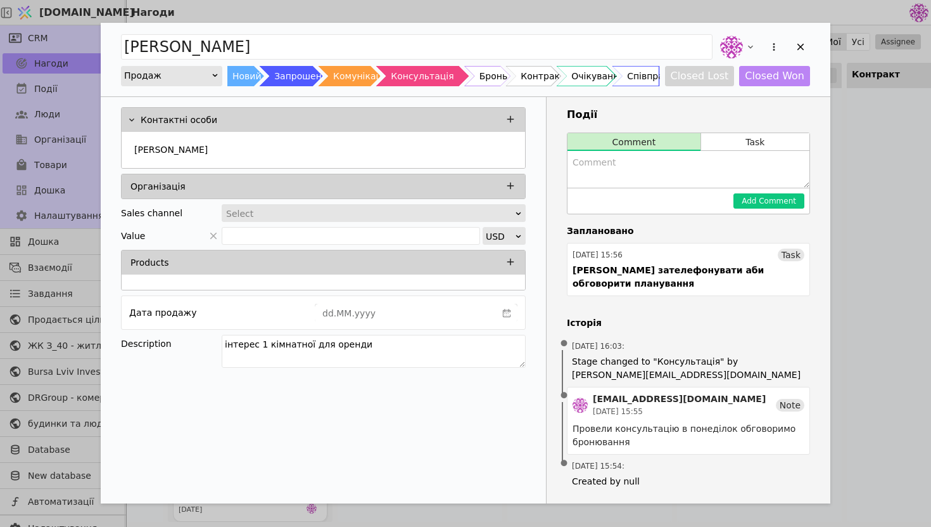
click at [452, 214] on div "Select" at bounding box center [369, 214] width 287 height 18
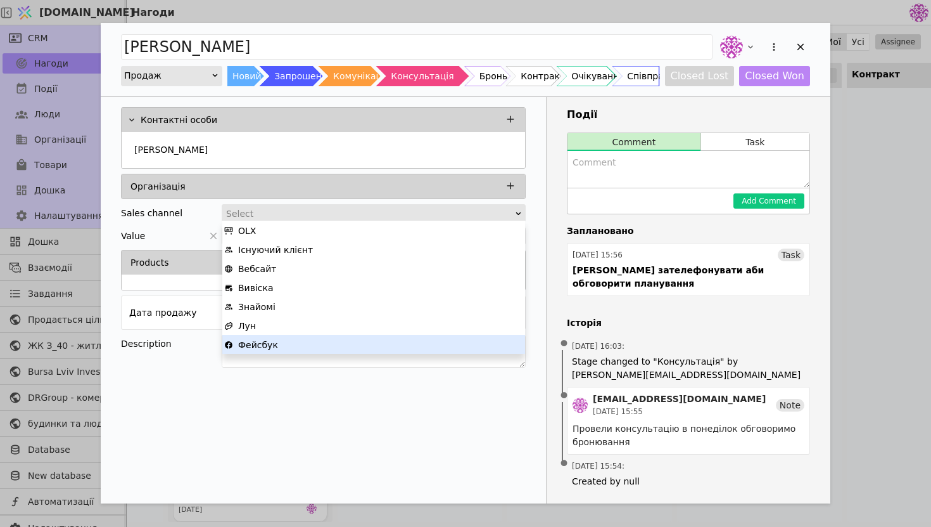
click at [377, 350] on div "Фейсбук" at bounding box center [373, 344] width 299 height 19
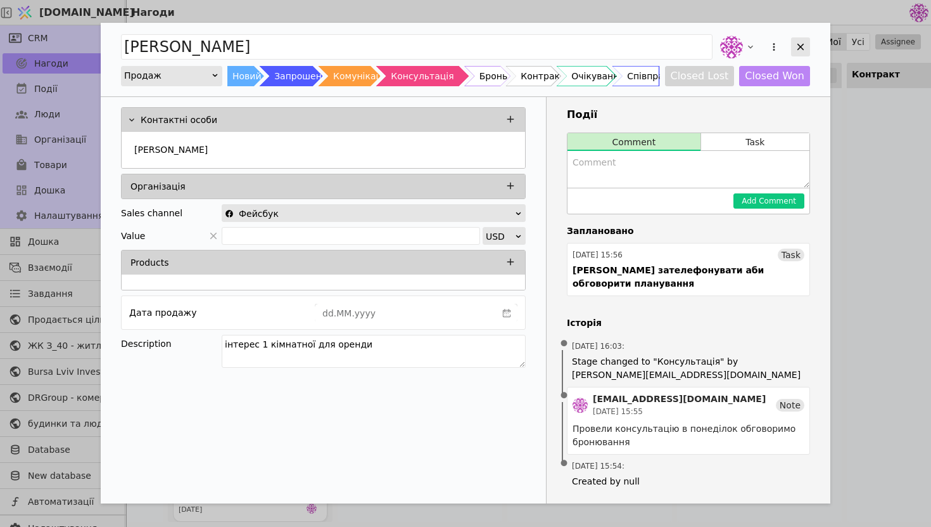
click at [801, 48] on icon "Add Opportunity" at bounding box center [800, 46] width 11 height 11
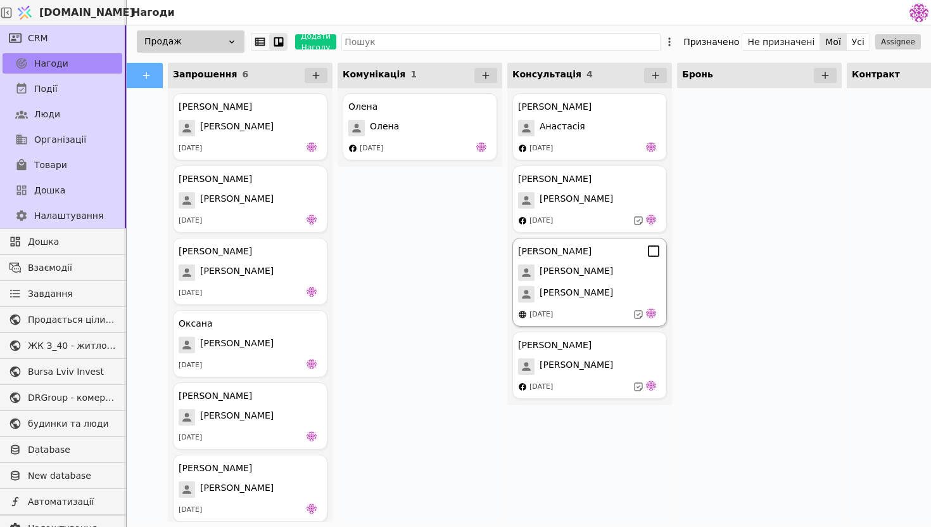
click at [587, 292] on span "[PERSON_NAME]" at bounding box center [576, 294] width 73 height 16
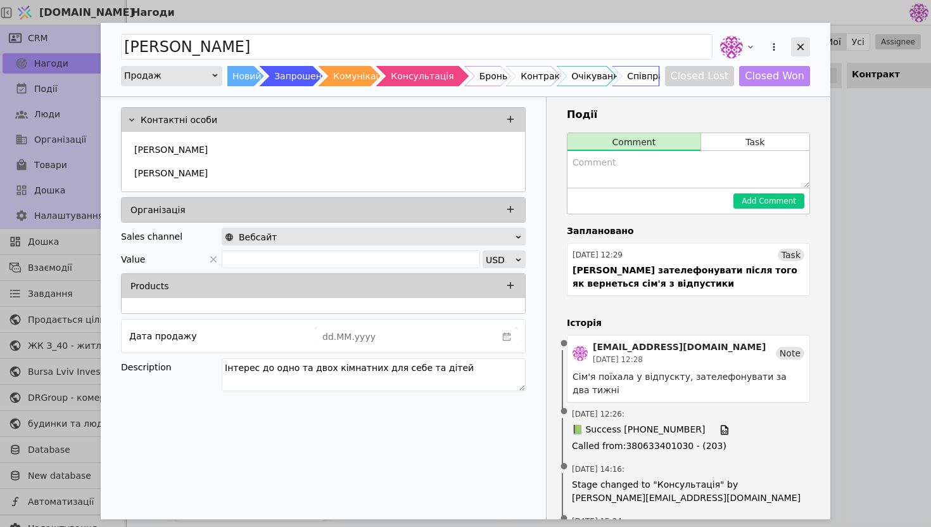
click at [800, 51] on icon "Add Opportunity" at bounding box center [800, 46] width 11 height 11
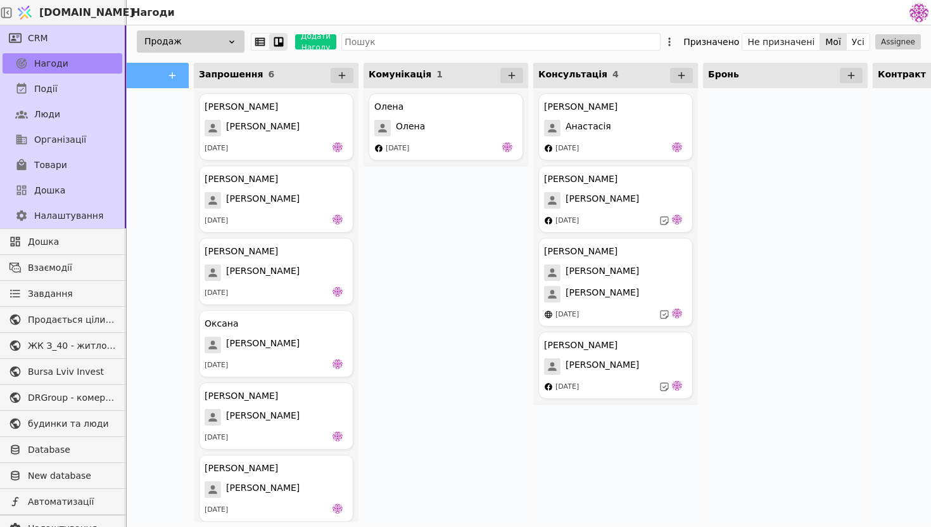
scroll to position [0, 116]
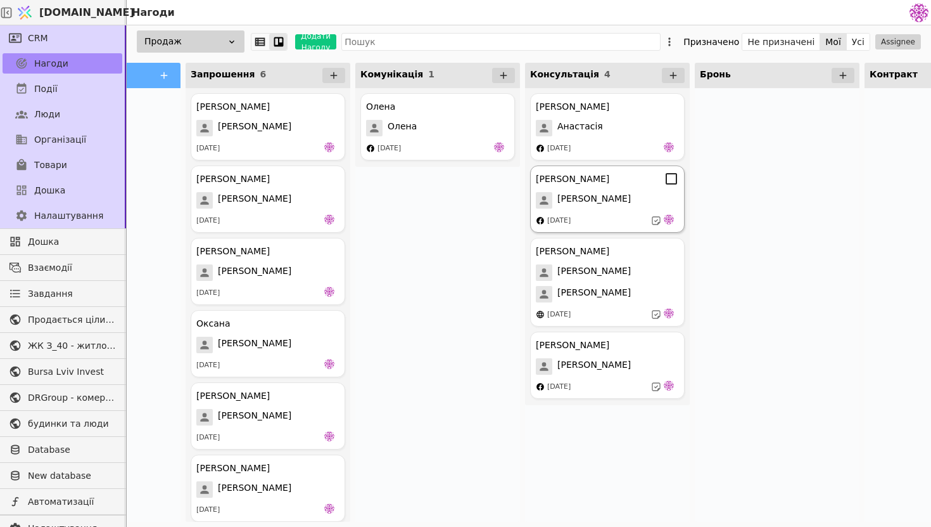
click at [604, 215] on div "[DATE]" at bounding box center [607, 220] width 143 height 13
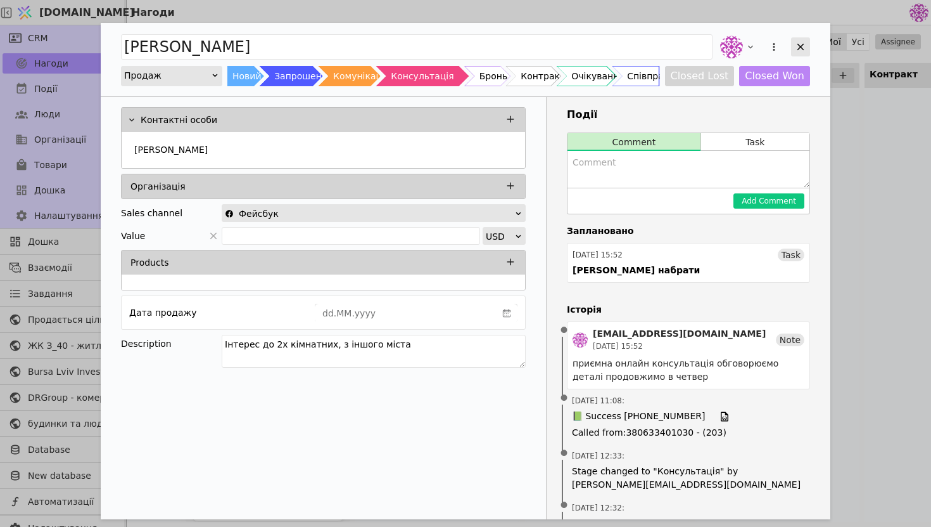
click at [797, 51] on icon "Add Opportunity" at bounding box center [800, 46] width 11 height 11
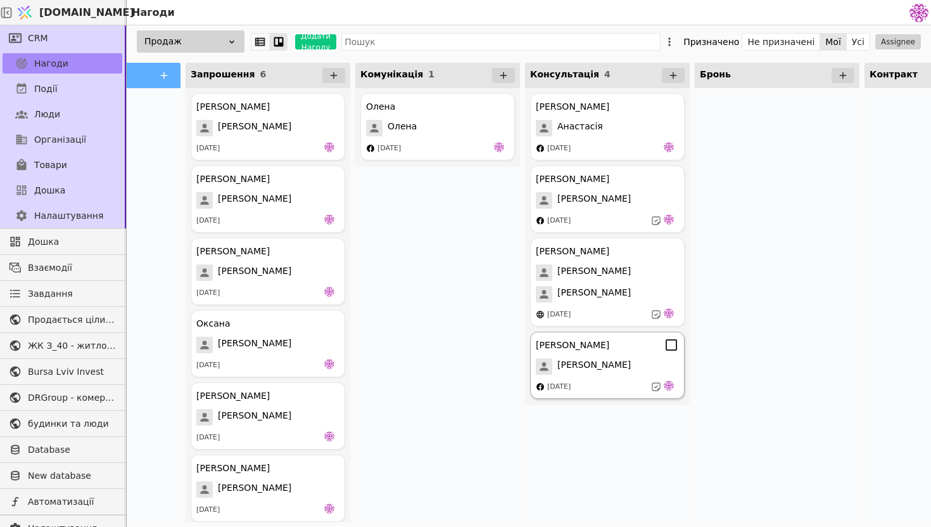
click at [589, 369] on div "[PERSON_NAME]" at bounding box center [607, 366] width 143 height 16
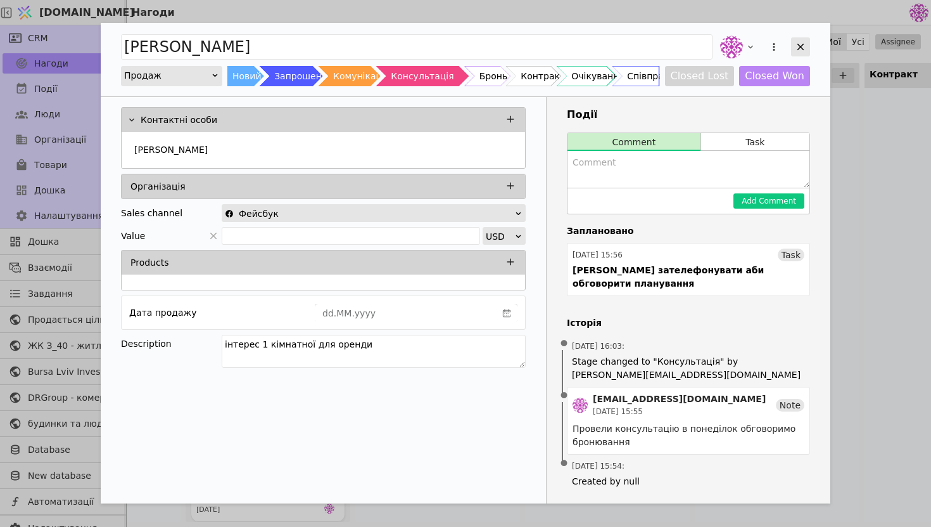
click at [805, 44] on icon "Add Opportunity" at bounding box center [800, 46] width 11 height 11
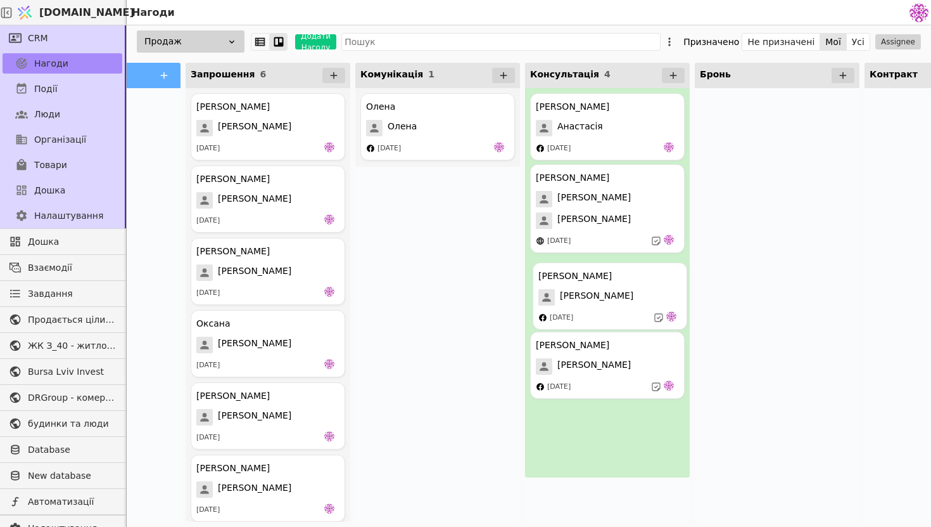
drag, startPoint x: 610, startPoint y: 195, endPoint x: 612, endPoint y: 295, distance: 100.1
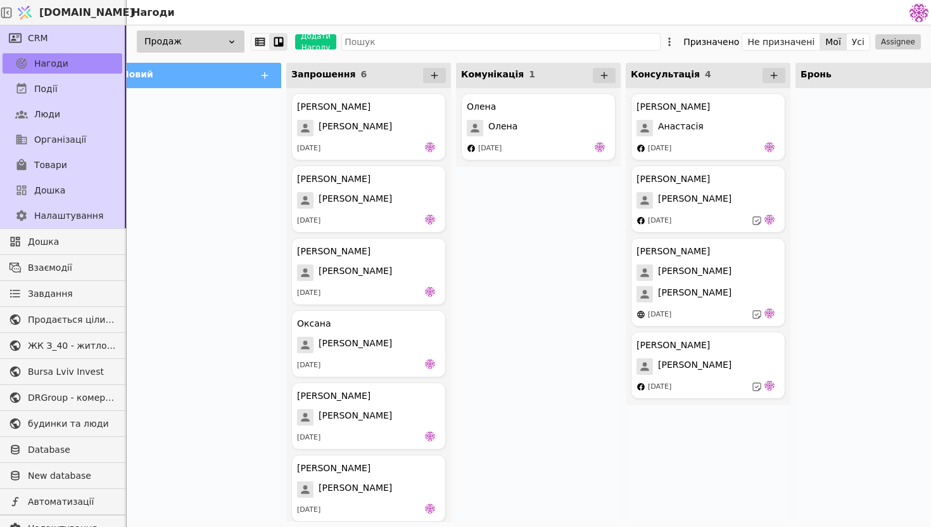
scroll to position [0, 4]
